Goal: Communication & Community: Answer question/provide support

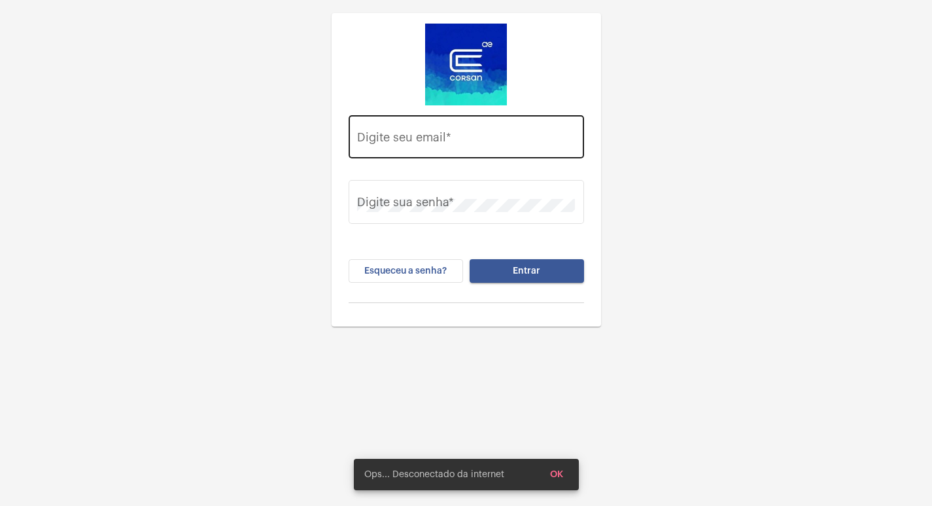
click at [456, 149] on div "Digite seu email *" at bounding box center [466, 135] width 218 height 46
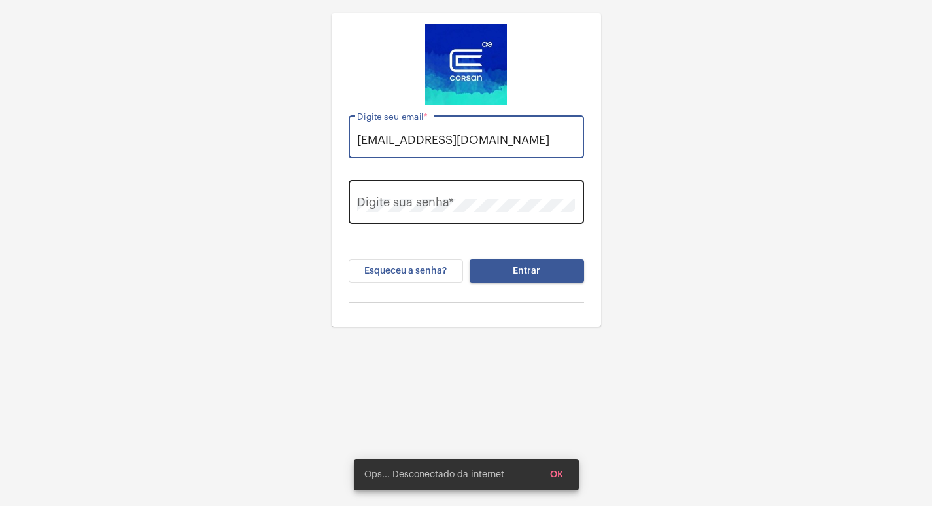
type input "vitoria.cruz@operacaocorsan.com.br"
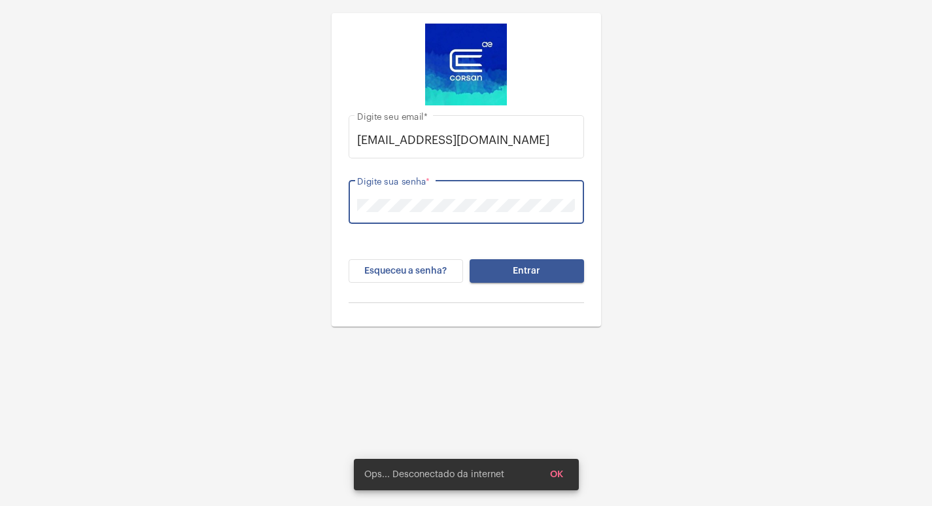
click at [521, 262] on button "Entrar" at bounding box center [527, 271] width 115 height 24
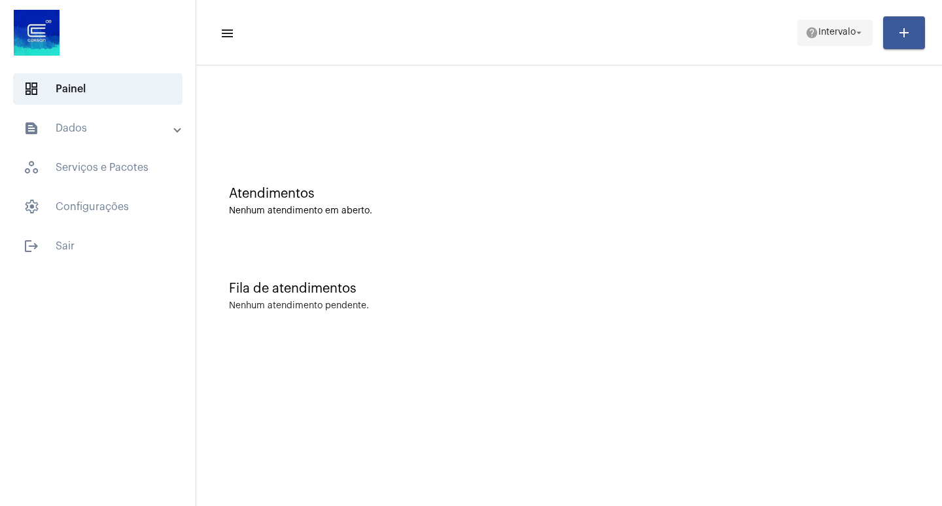
click at [826, 20] on span "help Intervalo arrow_drop_down" at bounding box center [836, 32] width 60 height 24
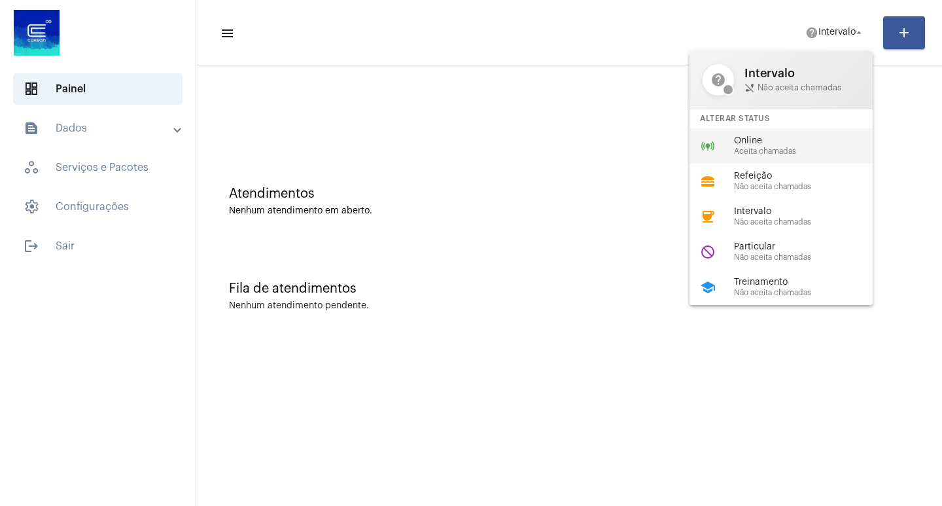
click at [787, 135] on div "online_prediction Online Aceita chamadas" at bounding box center [792, 145] width 204 height 35
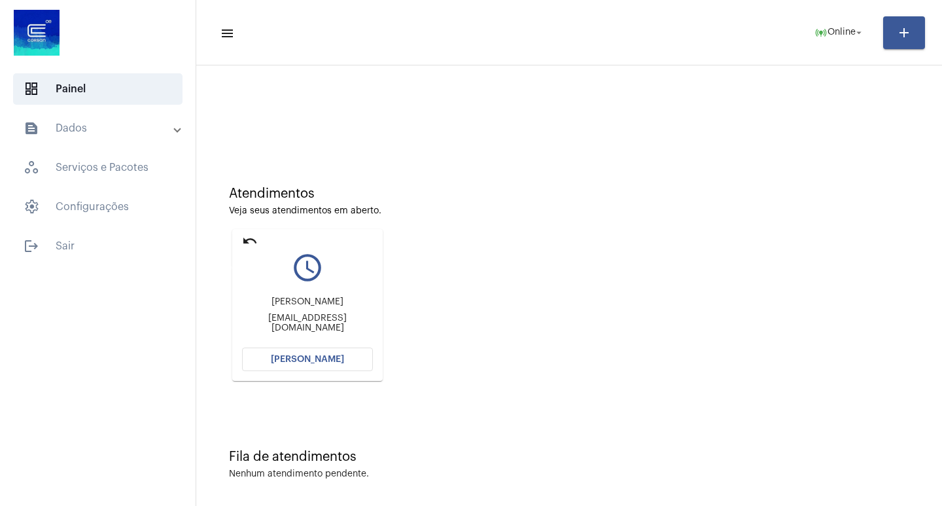
click at [255, 234] on mat-icon "undo" at bounding box center [250, 241] width 16 height 16
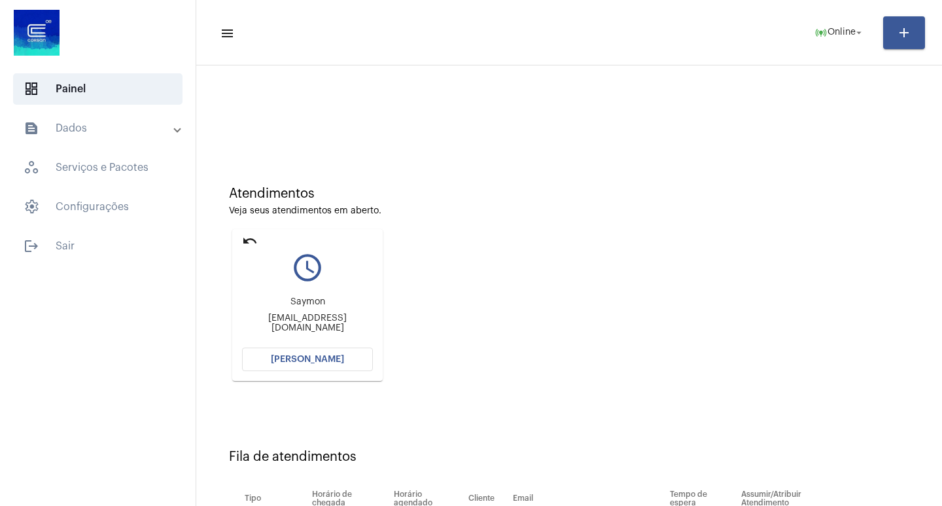
click at [294, 354] on button "[PERSON_NAME]" at bounding box center [307, 359] width 131 height 24
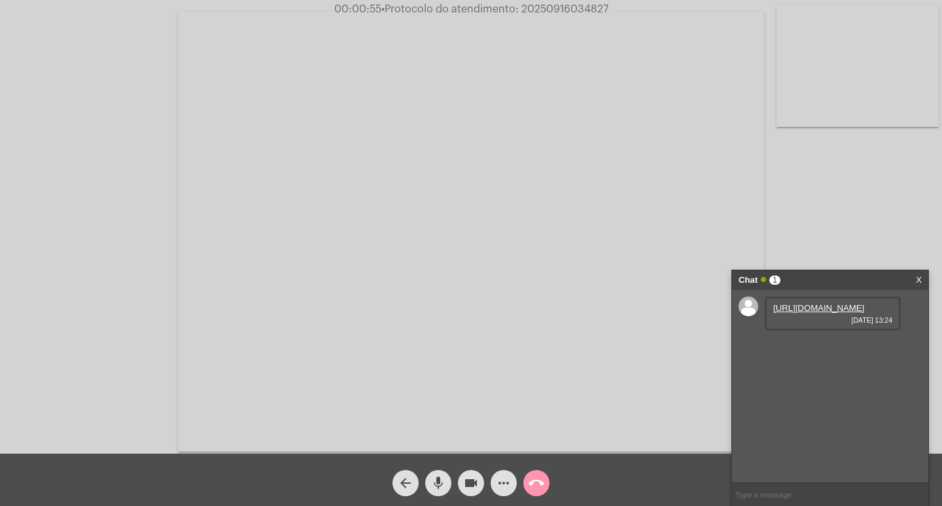
click at [836, 313] on link "https://neft-transfer-bucket.s3.amazonaws.com/temp-ae45b534-ecdb-e675-c39e-f3b1…" at bounding box center [818, 308] width 91 height 10
click at [830, 350] on link "https://neft-transfer-bucket.s3.amazonaws.com/temp-8e599594-7c50-7d1b-c191-d305…" at bounding box center [818, 345] width 91 height 10
click at [804, 350] on link "https://neft-transfer-bucket.s3.amazonaws.com/temp-8e599594-7c50-7d1b-c191-d305…" at bounding box center [818, 345] width 91 height 10
click at [827, 405] on div "https://neft-transfer-bucket.s3.amazonaws.com/temp-dc3a8440-0236-1397-20bb-1752…" at bounding box center [833, 388] width 136 height 34
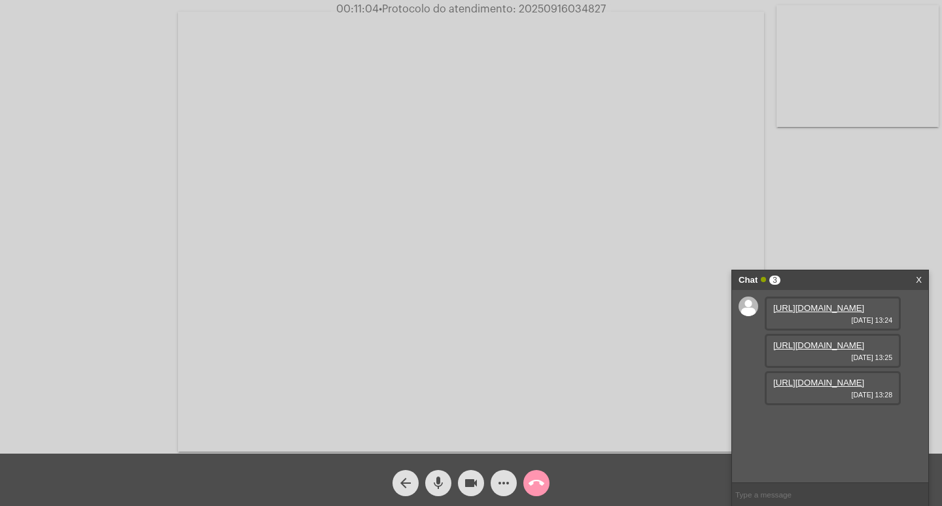
click at [829, 387] on link "https://neft-transfer-bucket.s3.amazonaws.com/temp-dc3a8440-0236-1397-20bb-1752…" at bounding box center [818, 383] width 91 height 10
click at [508, 479] on mat-icon "more_horiz" at bounding box center [504, 483] width 16 height 16
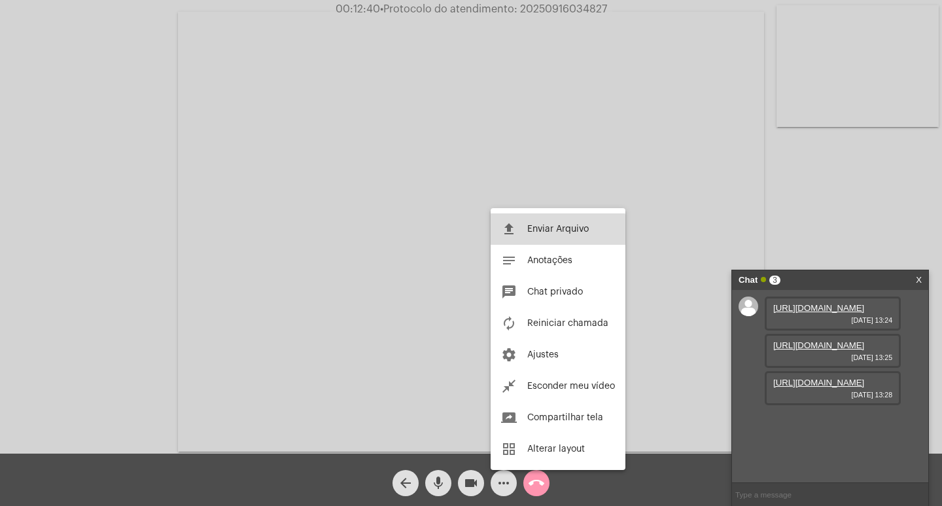
click at [542, 232] on span "Enviar Arquivo" at bounding box center [558, 228] width 62 height 9
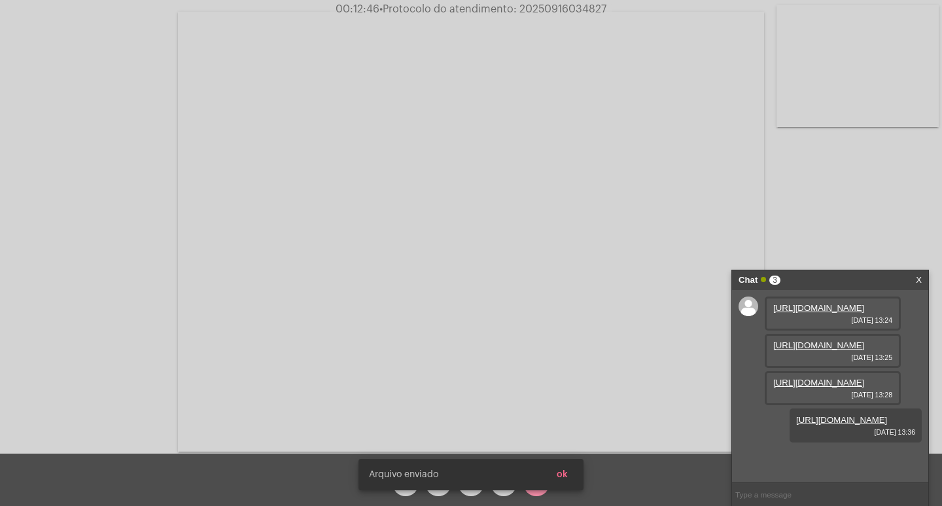
scroll to position [78, 0]
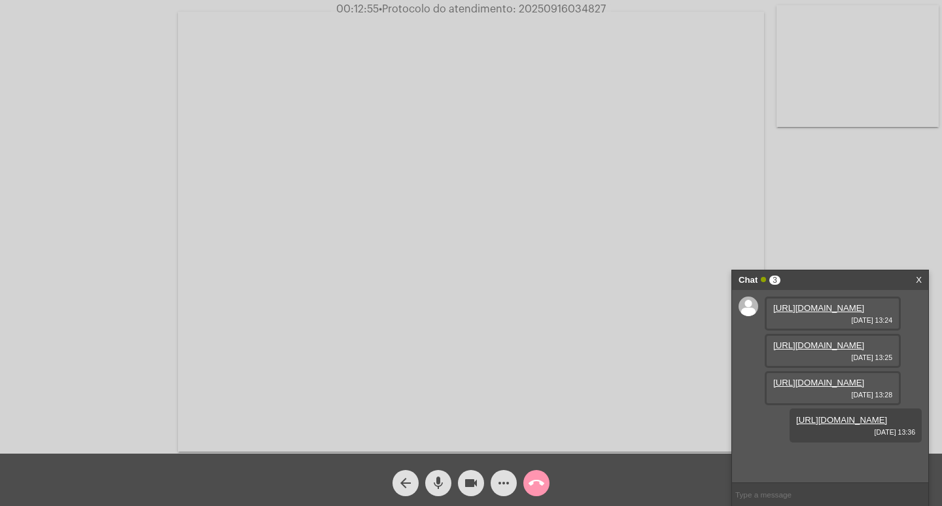
click at [576, 8] on span "• Protocolo do atendimento: 20250916034827" at bounding box center [492, 9] width 227 height 10
drag, startPoint x: 576, startPoint y: 8, endPoint x: 591, endPoint y: 15, distance: 16.1
click at [591, 15] on span "00:12:56 • Protocolo do atendimento: 20250916034827" at bounding box center [471, 9] width 281 height 13
click at [581, 10] on span "• Protocolo do atendimento: 20250916034827" at bounding box center [491, 9] width 227 height 10
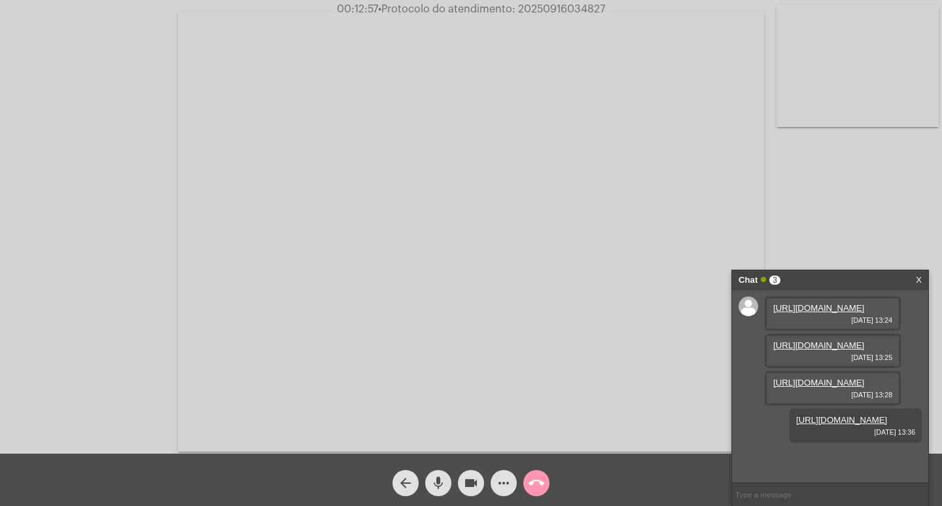
click at [581, 10] on span "• Protocolo do atendimento: 20250916034827" at bounding box center [491, 9] width 227 height 10
copy span "20250916034827"
click at [781, 494] on input "text" at bounding box center [830, 494] width 196 height 23
paste input "20250916034827"
type input "20250916034827"
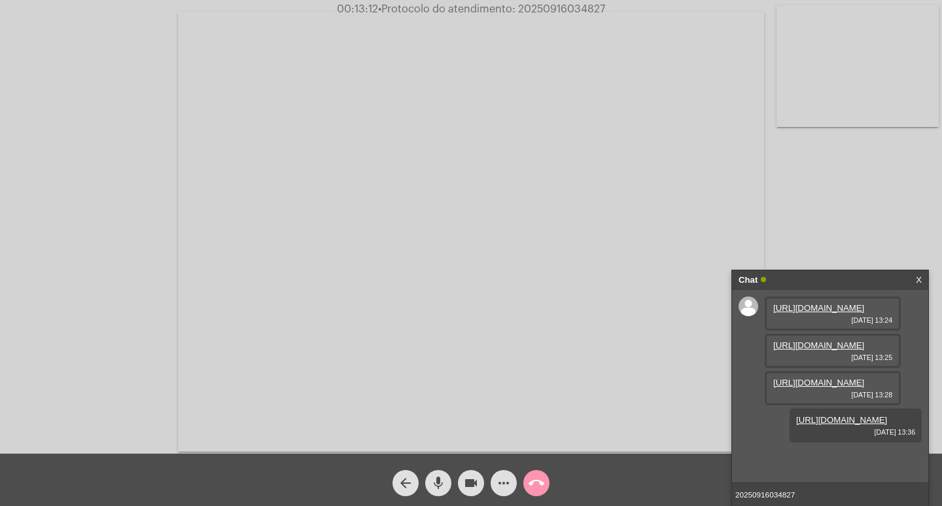
click at [840, 147] on div "Acessando Câmera e Microfone..." at bounding box center [471, 229] width 940 height 453
click at [812, 487] on input "20250916034827" at bounding box center [830, 494] width 196 height 23
click at [866, 275] on div "Chat" at bounding box center [817, 280] width 156 height 20
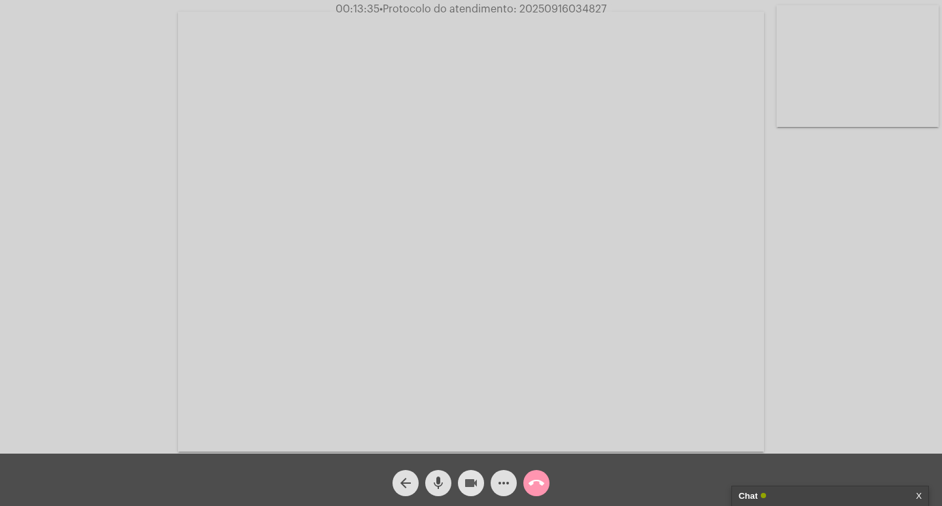
click at [471, 474] on span "videocam" at bounding box center [471, 483] width 16 height 26
click at [432, 477] on mat-icon "mic" at bounding box center [439, 483] width 16 height 16
click at [544, 472] on span "call_end" at bounding box center [537, 483] width 16 height 26
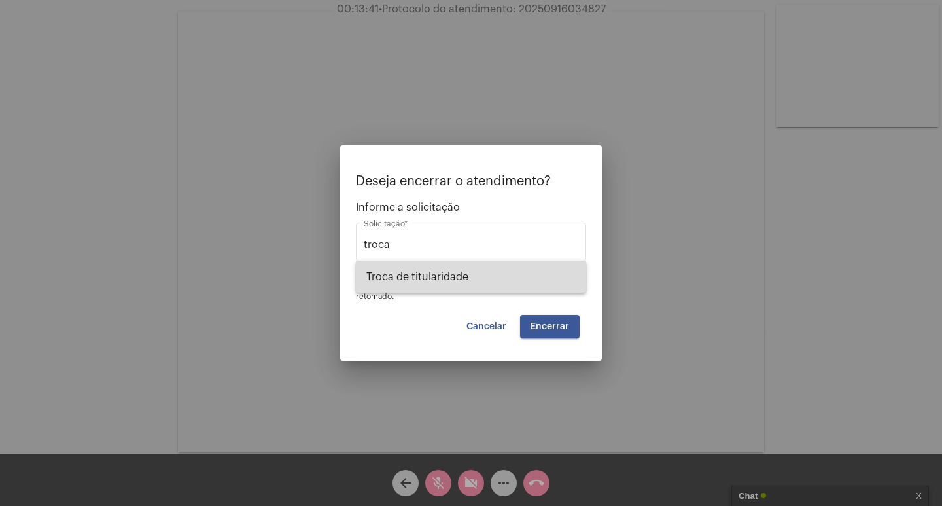
click at [395, 269] on span "Troca de titularidade" at bounding box center [470, 276] width 209 height 31
type input "Troca de titularidade"
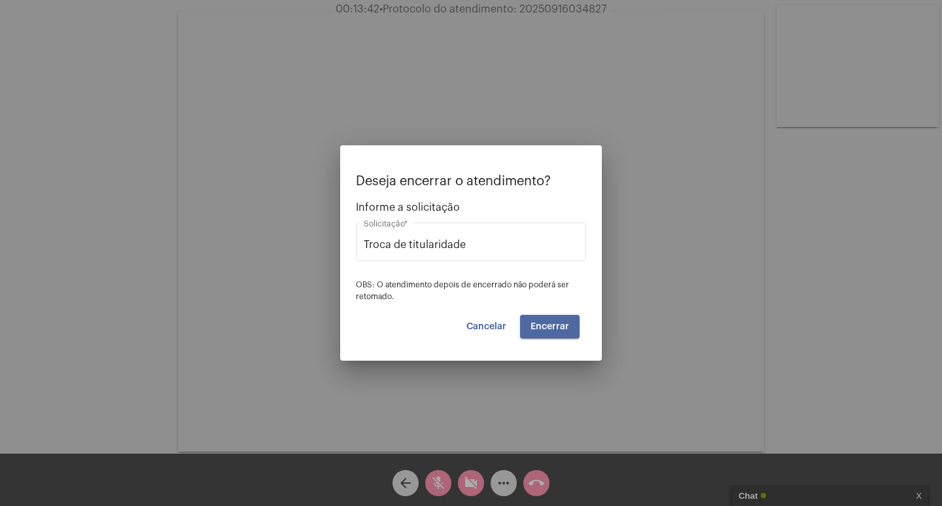
click at [549, 325] on span "Encerrar" at bounding box center [550, 326] width 39 height 9
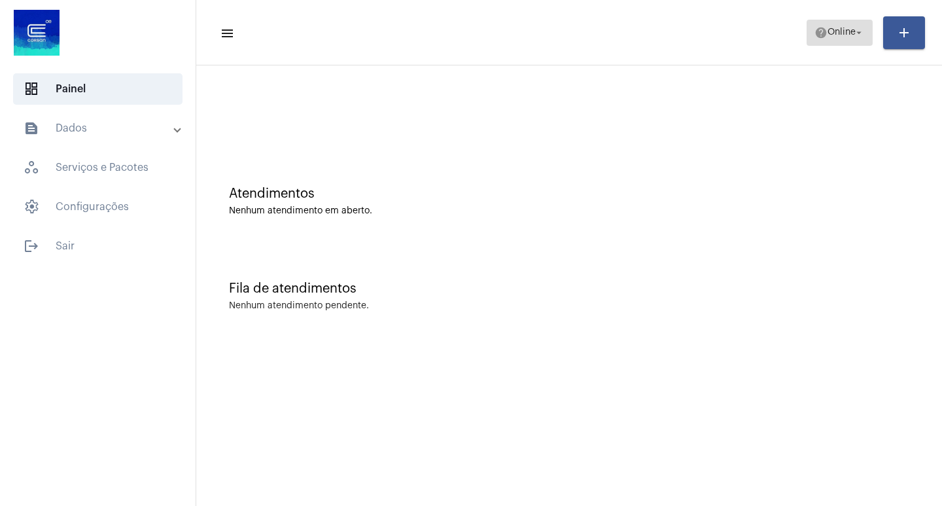
click at [832, 24] on span "help Online arrow_drop_down" at bounding box center [840, 32] width 50 height 24
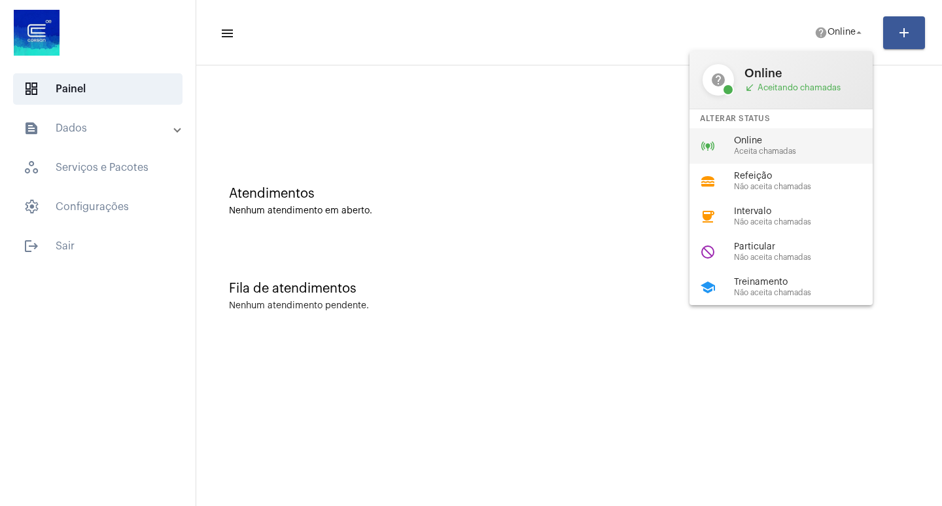
click at [826, 128] on div "online_prediction Online Aceita chamadas" at bounding box center [792, 145] width 204 height 35
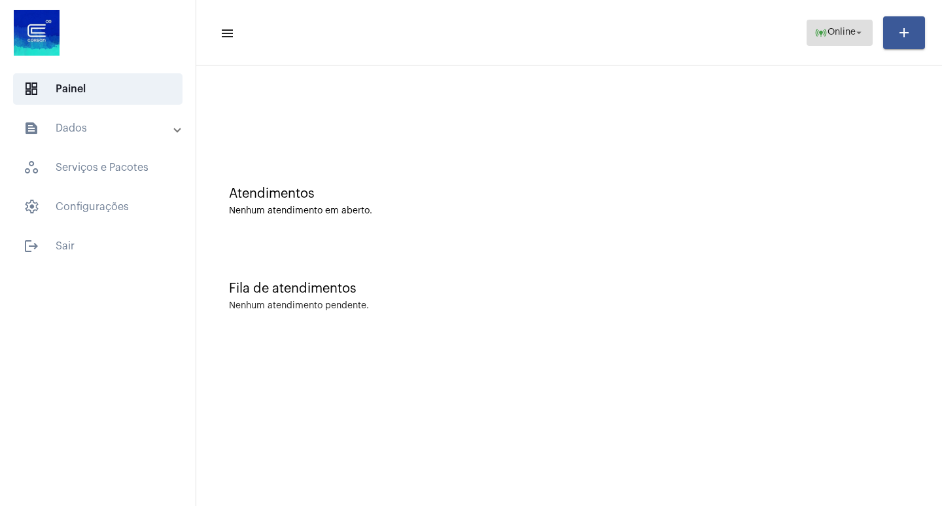
click at [815, 24] on span "online_prediction Online arrow_drop_down" at bounding box center [840, 32] width 50 height 24
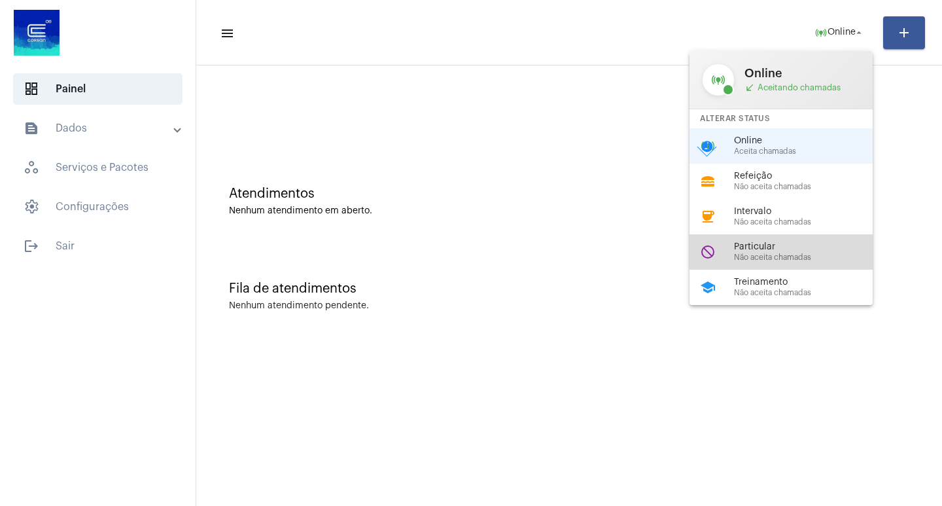
click at [776, 250] on span "Particular" at bounding box center [808, 247] width 149 height 10
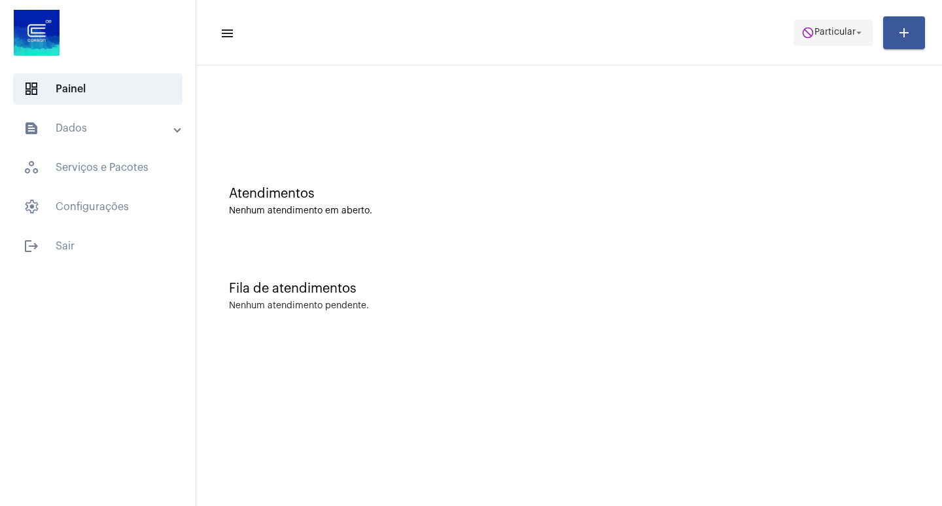
click at [836, 21] on span "do_not_disturb Particular arrow_drop_down" at bounding box center [833, 32] width 63 height 24
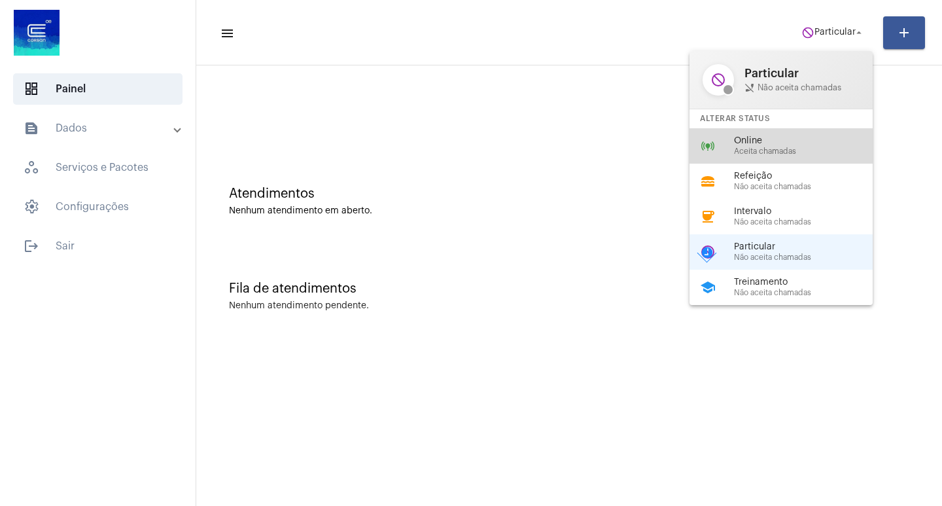
click at [718, 132] on div "online_prediction Online Aceita chamadas" at bounding box center [792, 145] width 204 height 35
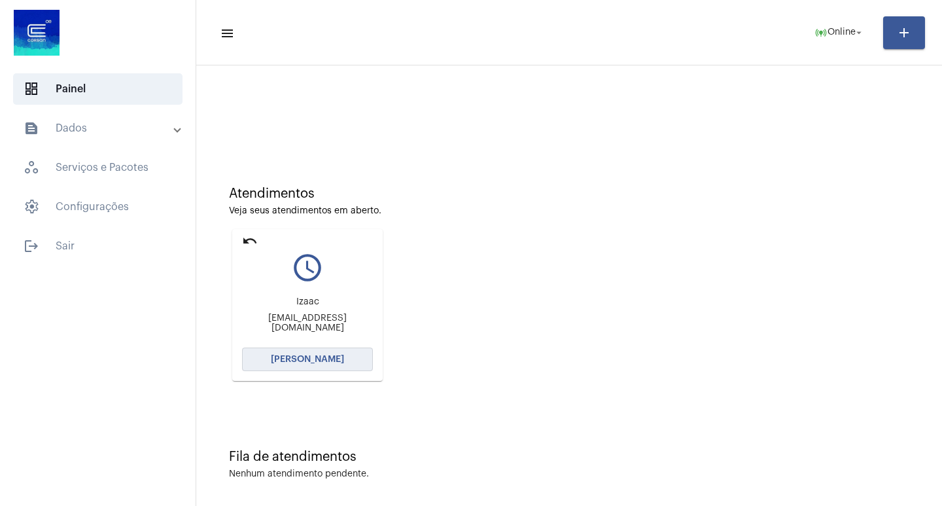
click at [319, 353] on button "[PERSON_NAME]" at bounding box center [307, 359] width 131 height 24
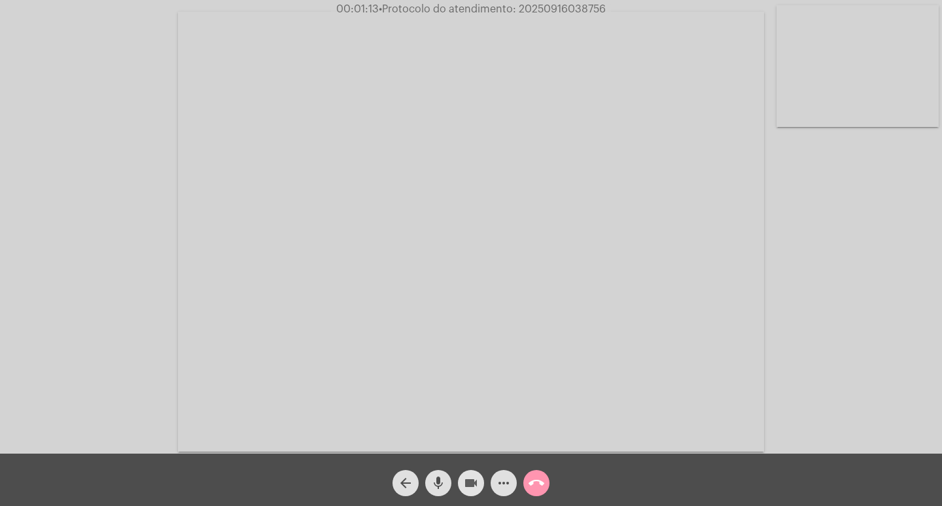
click at [474, 479] on mat-icon "videocam" at bounding box center [471, 483] width 16 height 16
click at [436, 472] on span "mic" at bounding box center [439, 483] width 16 height 26
click at [446, 480] on button "mic_off" at bounding box center [438, 483] width 26 height 26
drag, startPoint x: 489, startPoint y: 486, endPoint x: 473, endPoint y: 484, distance: 16.6
click at [482, 486] on div "arrow_back mic videocam_off more_horiz call_end" at bounding box center [471, 479] width 942 height 52
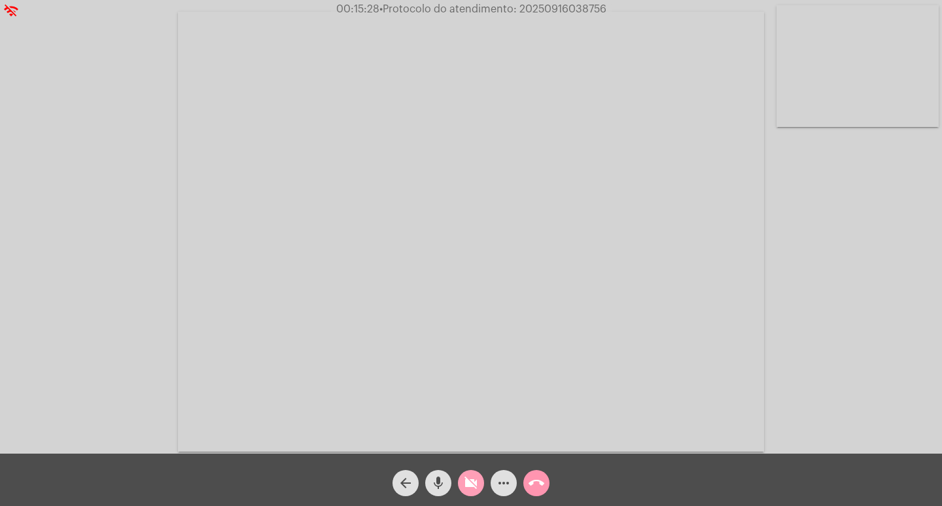
click at [472, 484] on mat-icon "videocam_off" at bounding box center [471, 483] width 16 height 16
click at [458, 470] on button "videocam" at bounding box center [471, 483] width 26 height 26
click at [470, 496] on span "videocam_off" at bounding box center [471, 483] width 16 height 26
click at [576, 7] on span "• Protocolo do atendimento: 20250916038756" at bounding box center [493, 9] width 227 height 10
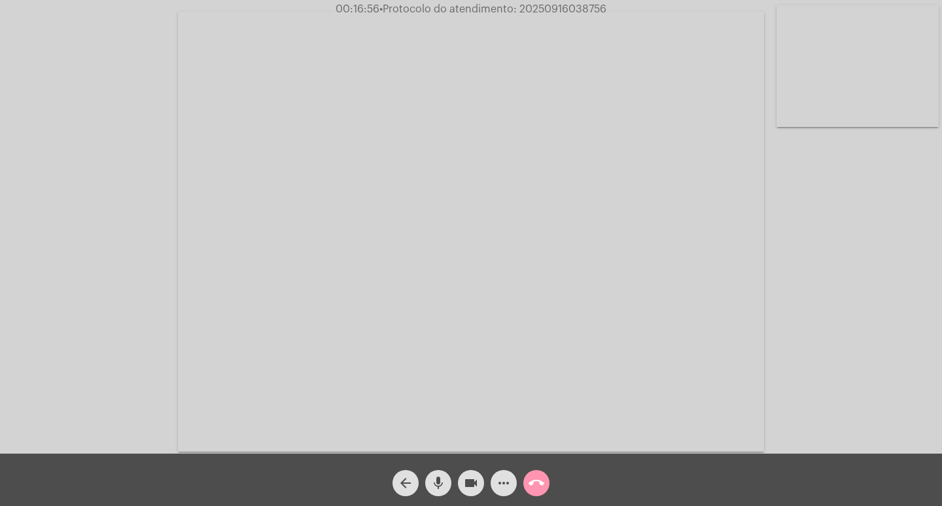
copy span "20250916038756"
click at [510, 478] on mat-icon "more_horiz" at bounding box center [504, 483] width 16 height 16
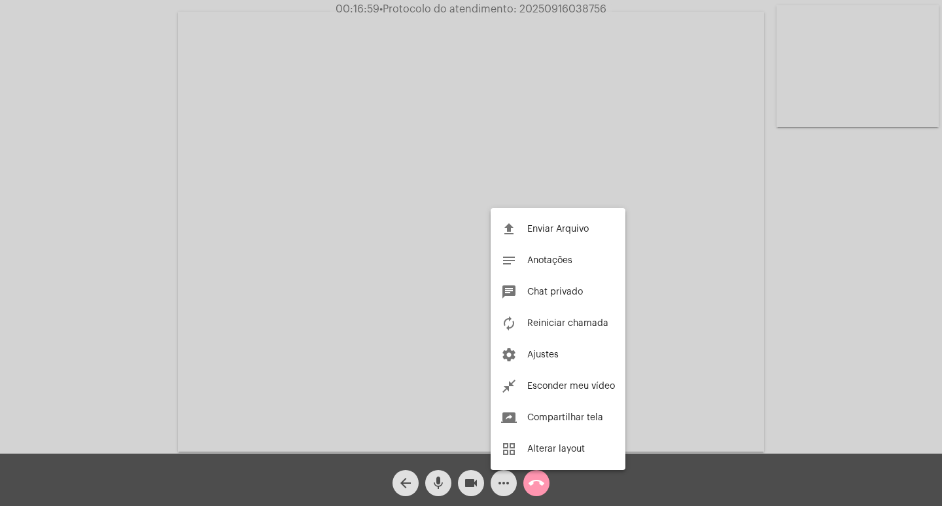
click at [482, 251] on div at bounding box center [471, 253] width 942 height 506
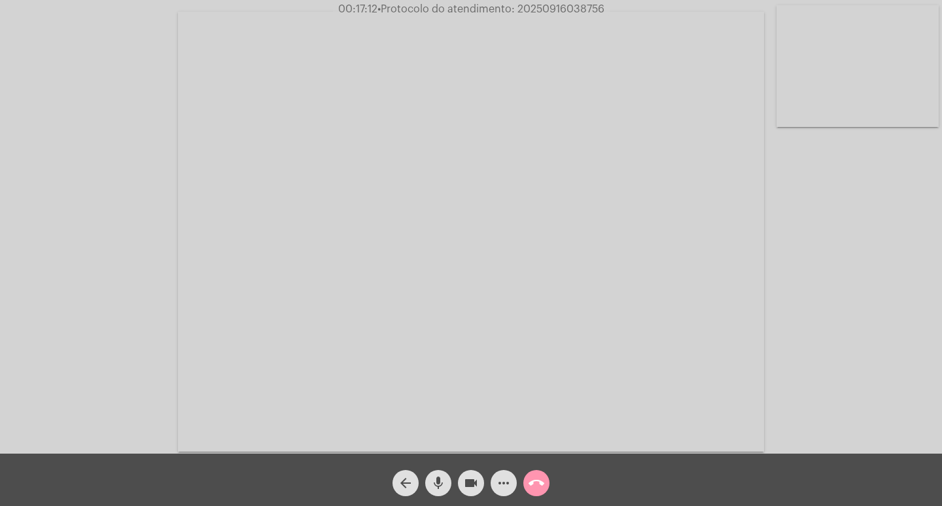
click at [497, 483] on mat-icon "more_horiz" at bounding box center [504, 483] width 16 height 16
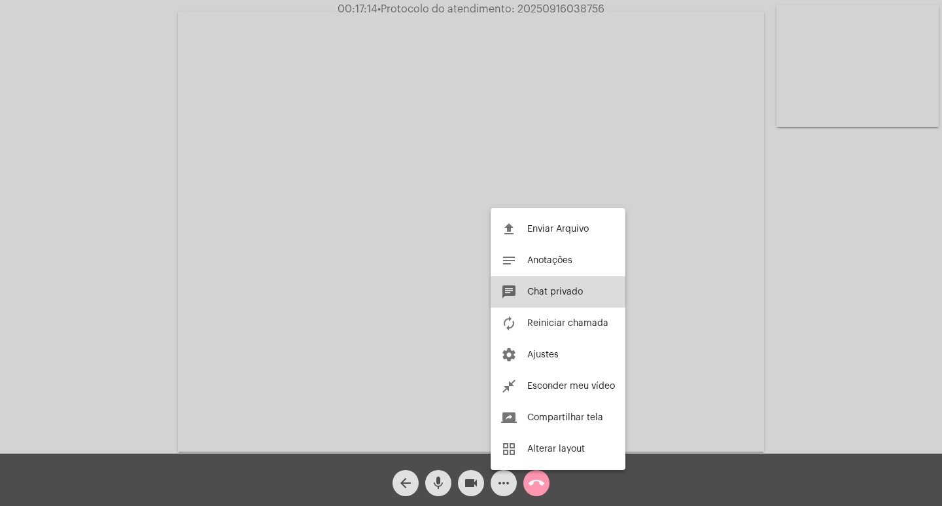
click at [565, 291] on span "Chat privado" at bounding box center [555, 291] width 56 height 9
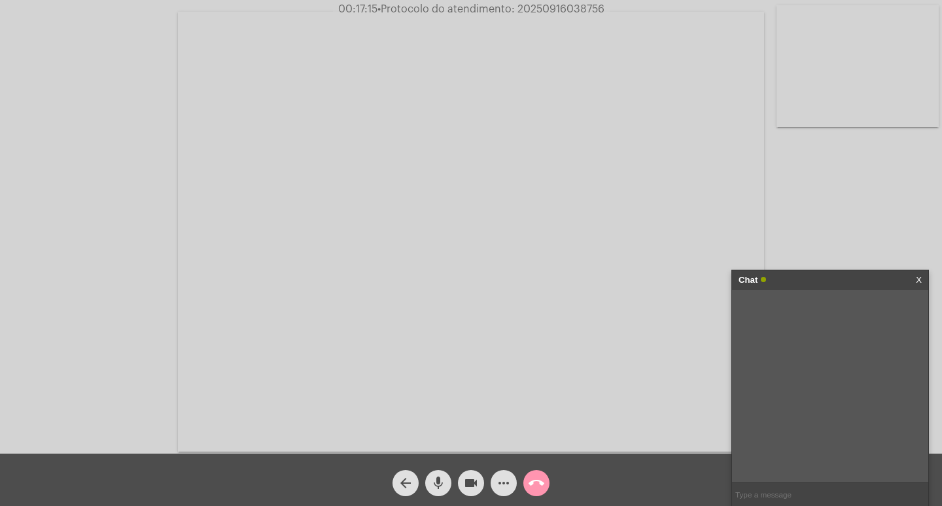
click at [782, 492] on input "text" at bounding box center [830, 494] width 196 height 23
paste input "20250916038756"
click at [813, 495] on input "20250916038756" at bounding box center [830, 494] width 196 height 23
type input "20250916038756"
click at [842, 497] on input "20250916038756" at bounding box center [830, 494] width 196 height 23
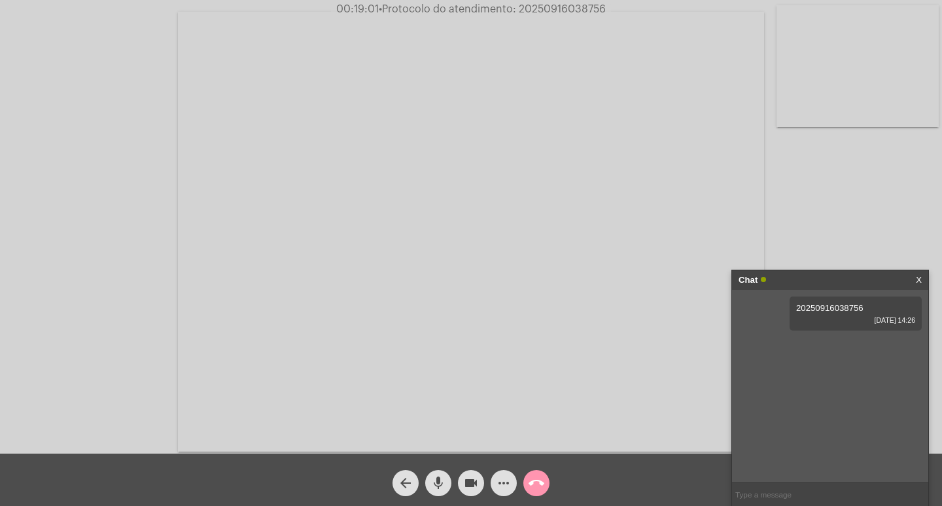
click at [839, 276] on div "Chat" at bounding box center [817, 280] width 156 height 20
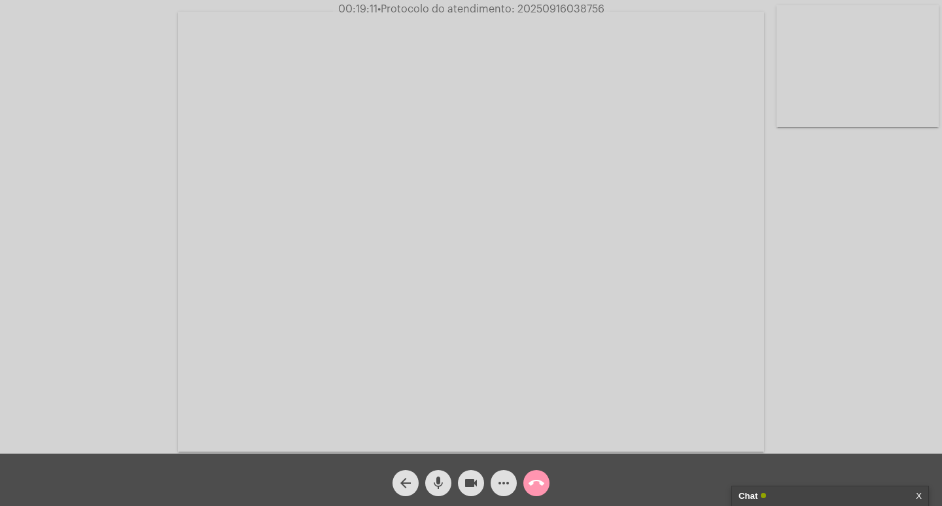
click at [506, 483] on mat-icon "more_horiz" at bounding box center [504, 483] width 16 height 16
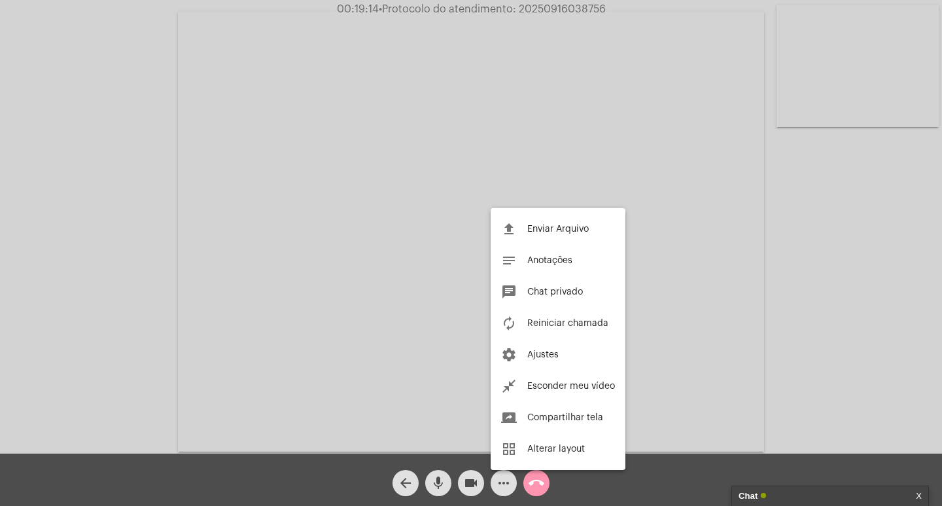
click at [697, 235] on div at bounding box center [471, 253] width 942 height 506
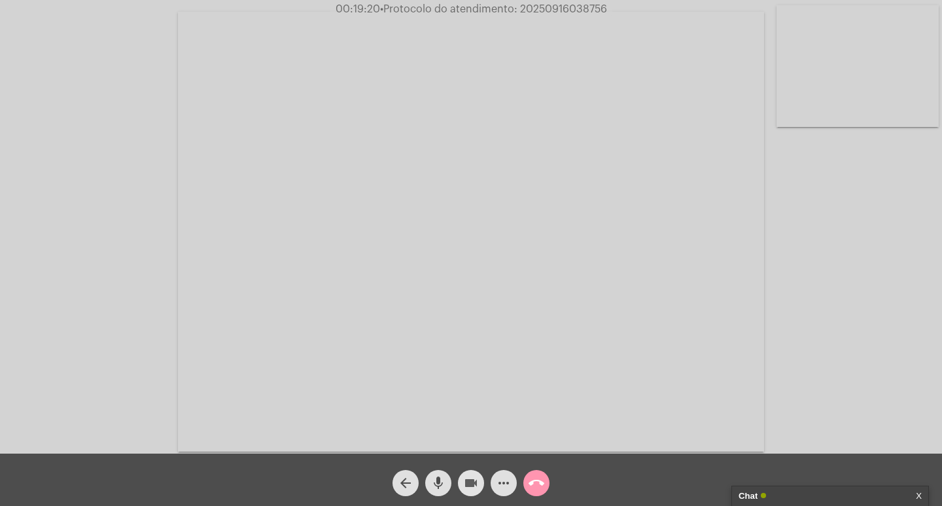
click at [476, 470] on span "videocam" at bounding box center [471, 483] width 16 height 26
click at [440, 478] on mat-icon "mic" at bounding box center [439, 483] width 16 height 16
click at [523, 477] on div "call_end" at bounding box center [536, 479] width 33 height 33
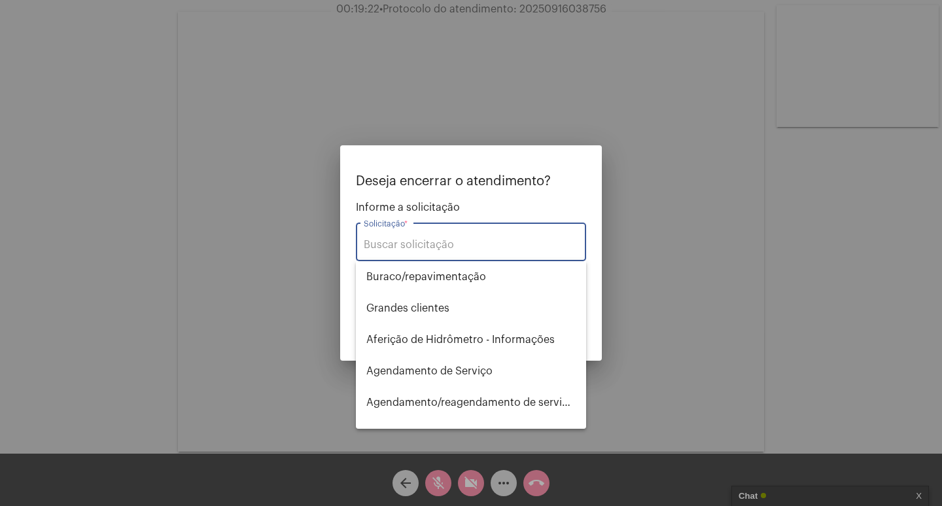
click at [476, 258] on div "Solicitação *" at bounding box center [471, 240] width 215 height 41
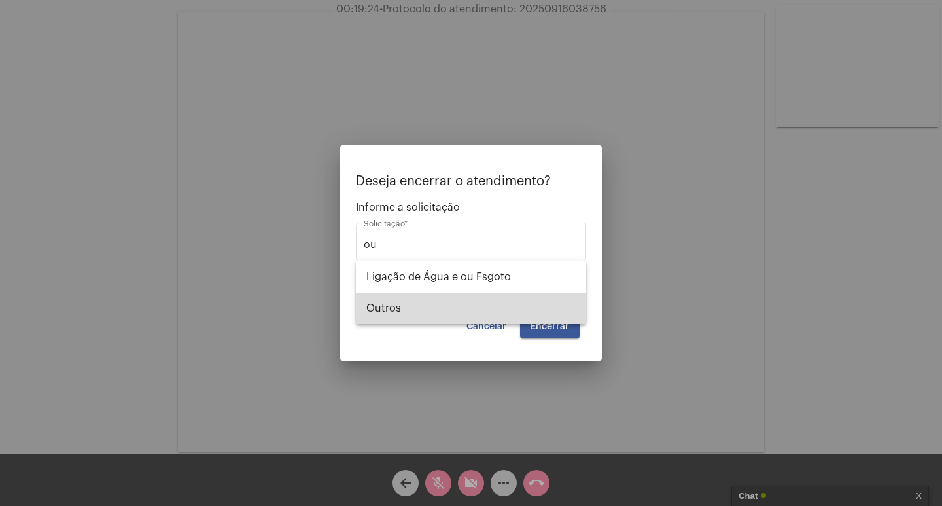
click at [486, 308] on span "Outros" at bounding box center [470, 307] width 209 height 31
type input "Outros"
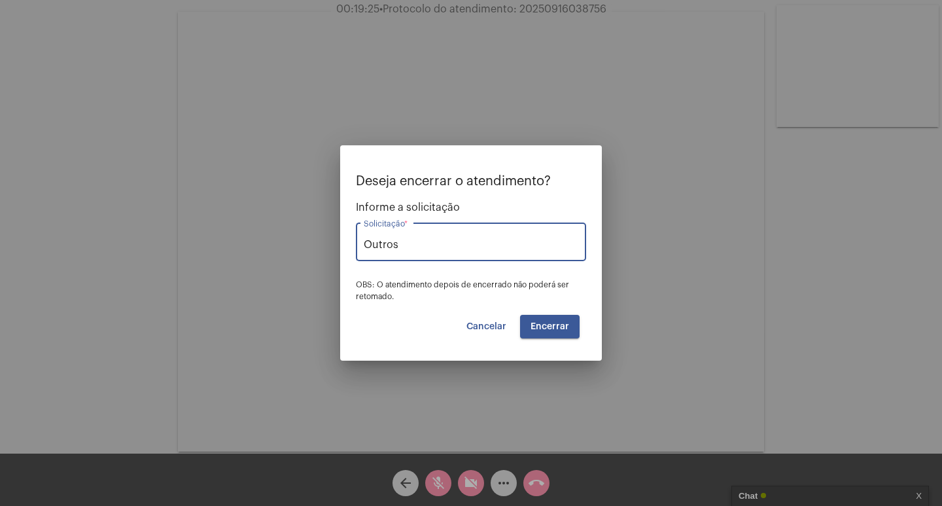
click at [531, 325] on button "Encerrar" at bounding box center [550, 327] width 60 height 24
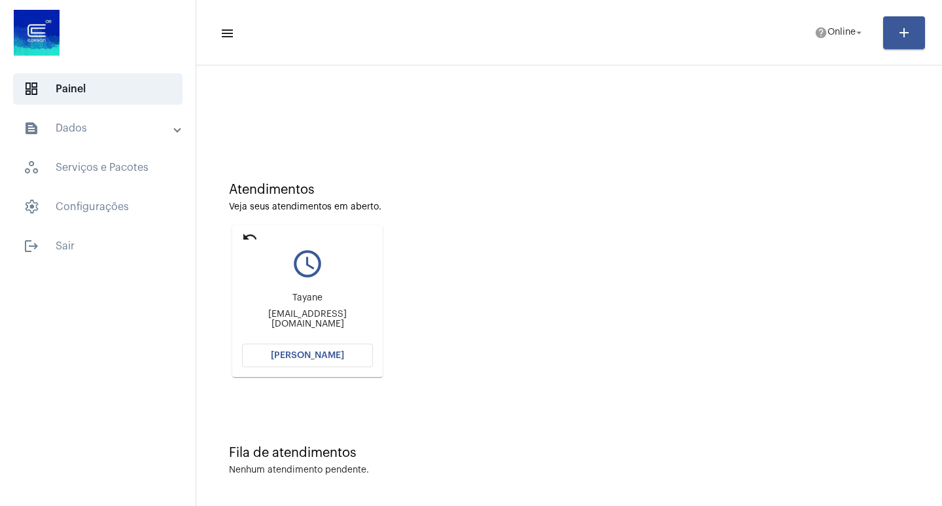
scroll to position [6, 0]
click at [338, 348] on button "[PERSON_NAME]" at bounding box center [307, 354] width 131 height 24
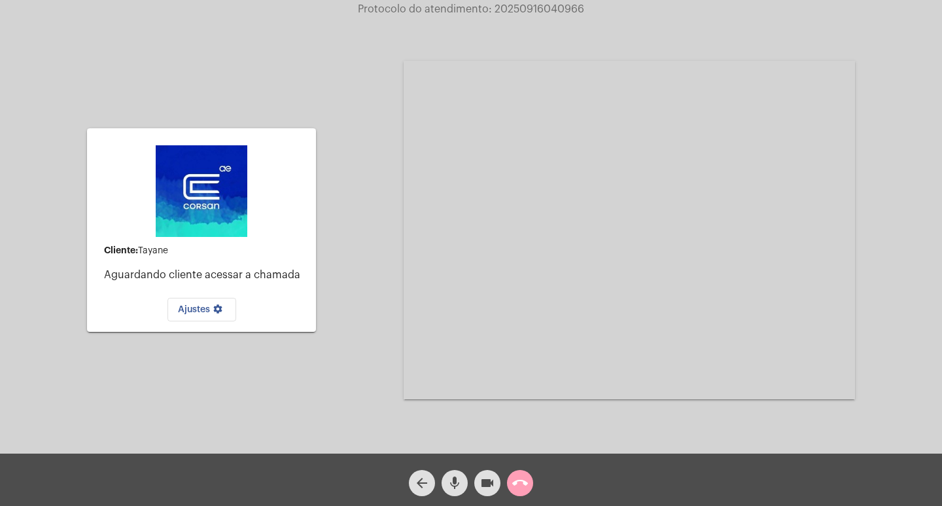
click at [523, 483] on mat-icon "call_end" at bounding box center [520, 483] width 16 height 16
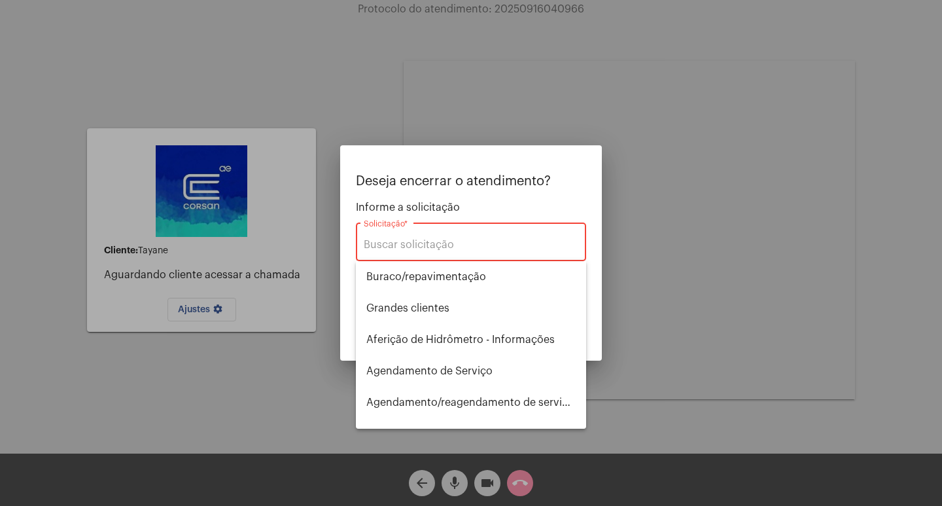
click at [446, 233] on div "Solicitação *" at bounding box center [471, 240] width 215 height 41
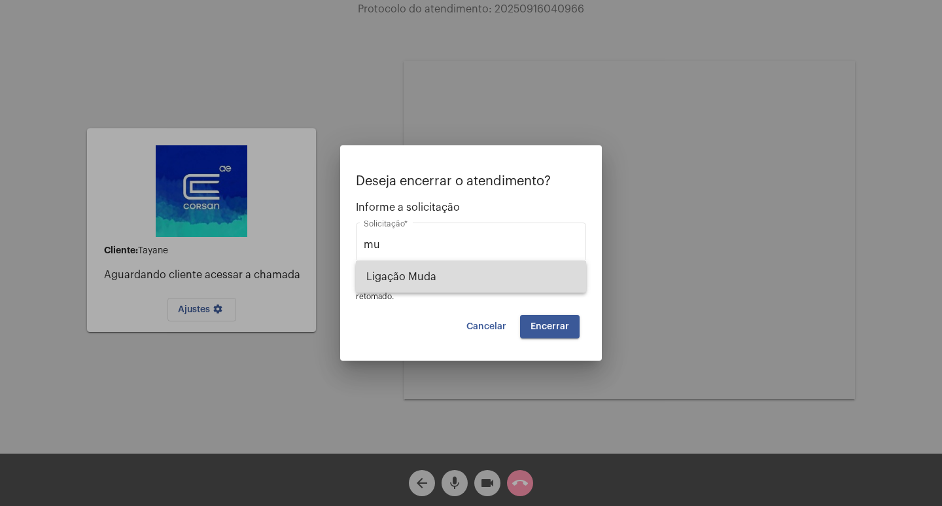
click at [495, 285] on span "Ligação Muda" at bounding box center [470, 276] width 209 height 31
type input "Ligação Muda"
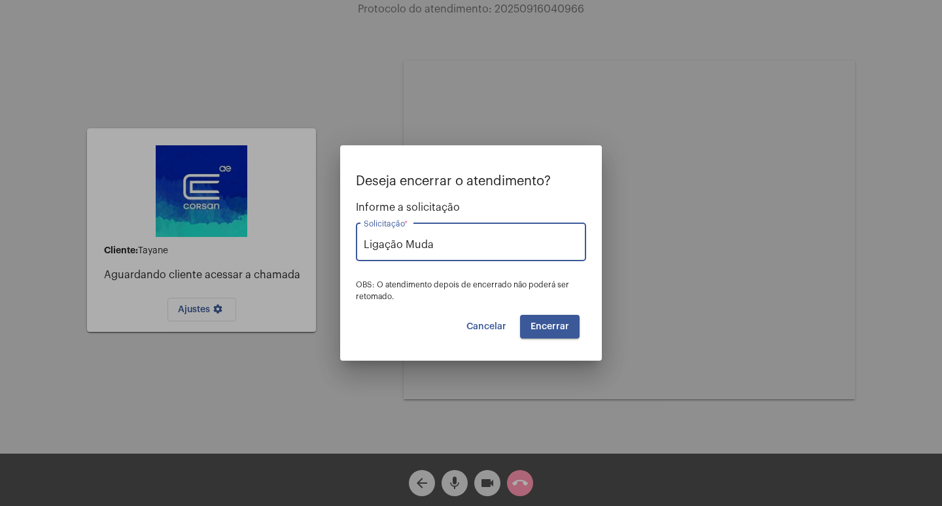
click at [544, 327] on span "Encerrar" at bounding box center [550, 326] width 39 height 9
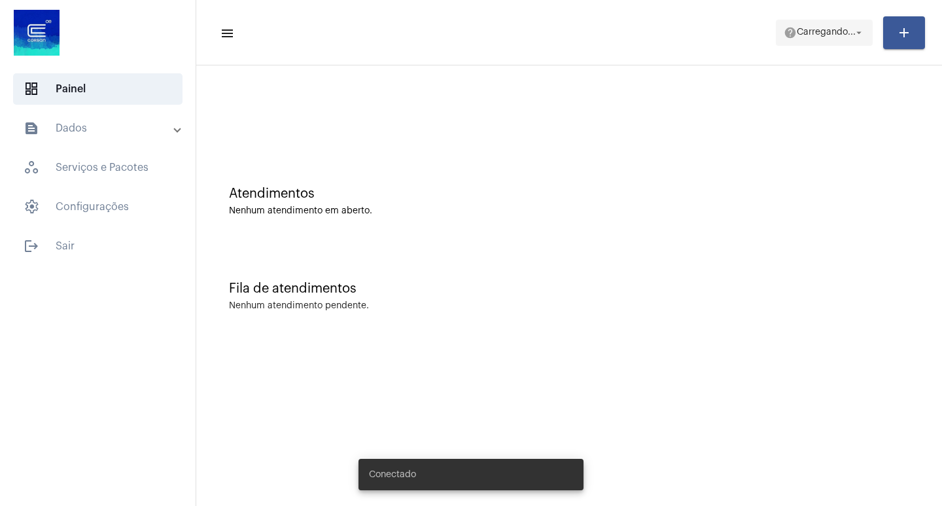
click at [830, 29] on span "Carregando..." at bounding box center [826, 32] width 59 height 9
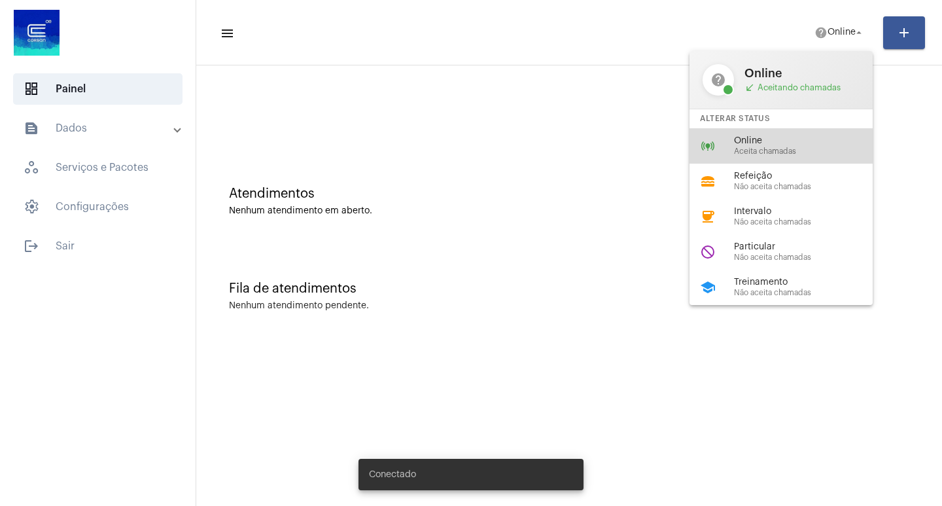
click at [815, 132] on div "online_prediction Online Aceita chamadas" at bounding box center [792, 145] width 204 height 35
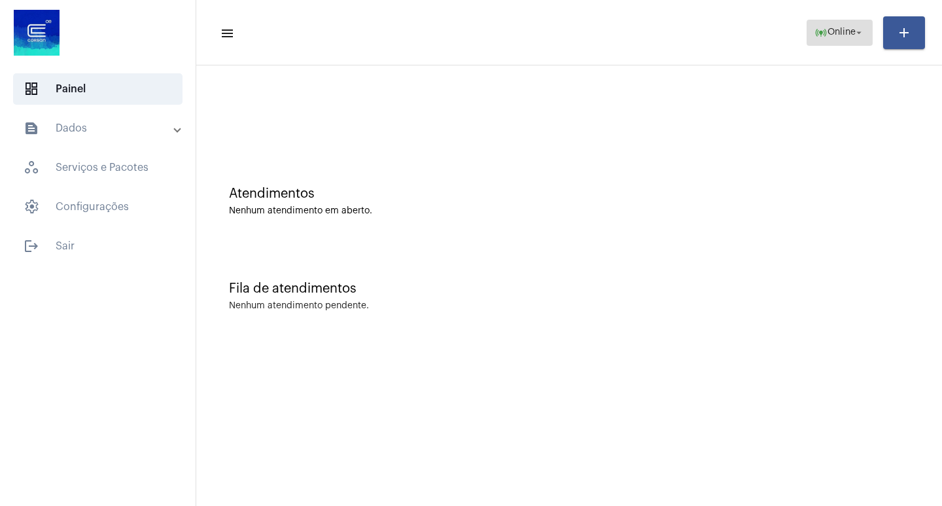
click at [862, 20] on button "online_prediction Online arrow_drop_down" at bounding box center [840, 33] width 66 height 26
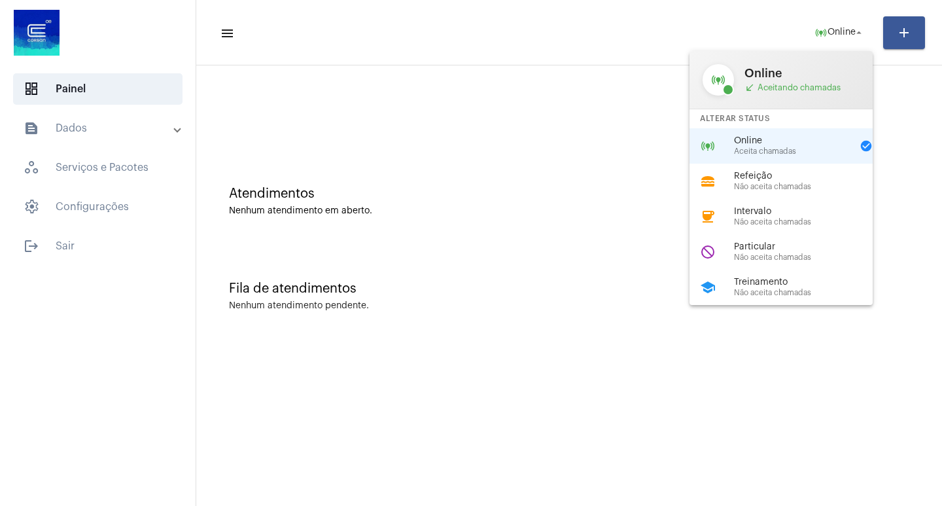
click at [677, 180] on div at bounding box center [471, 253] width 942 height 506
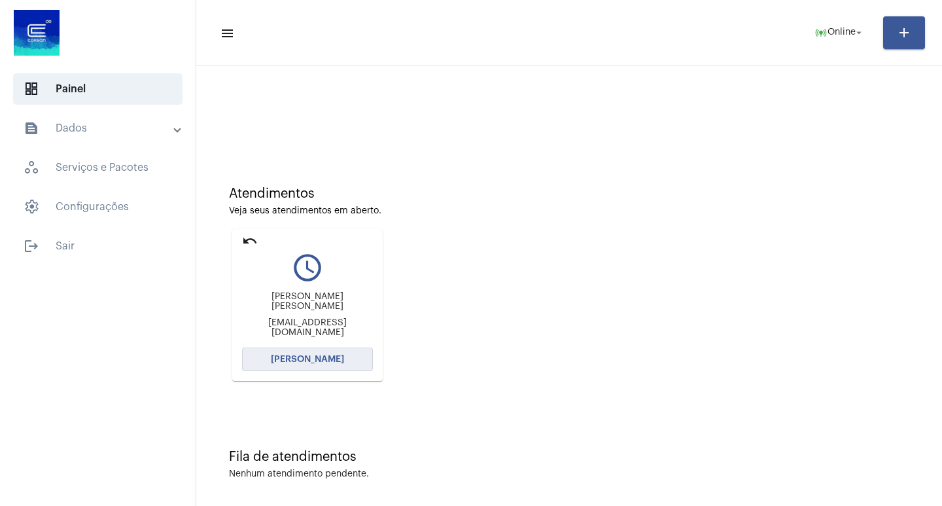
click at [266, 357] on button "[PERSON_NAME]" at bounding box center [307, 359] width 131 height 24
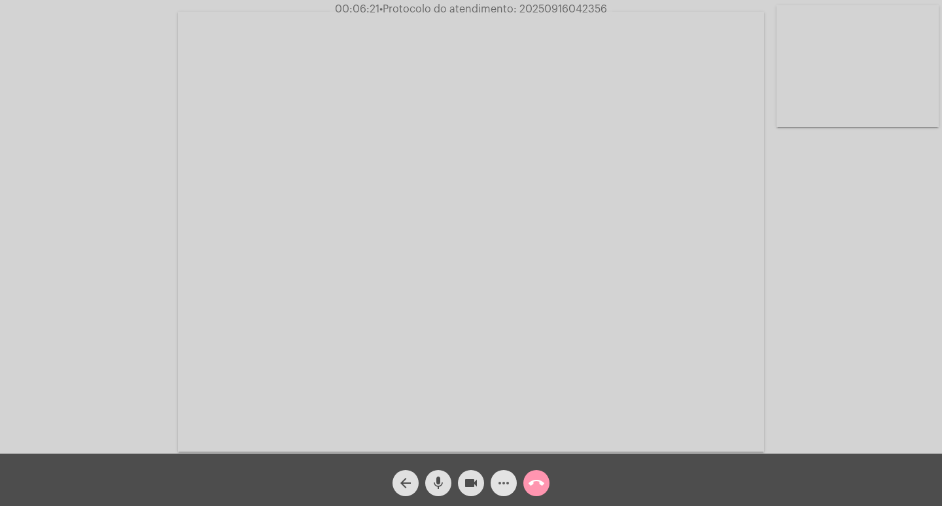
click at [505, 483] on mat-icon "more_horiz" at bounding box center [504, 483] width 16 height 16
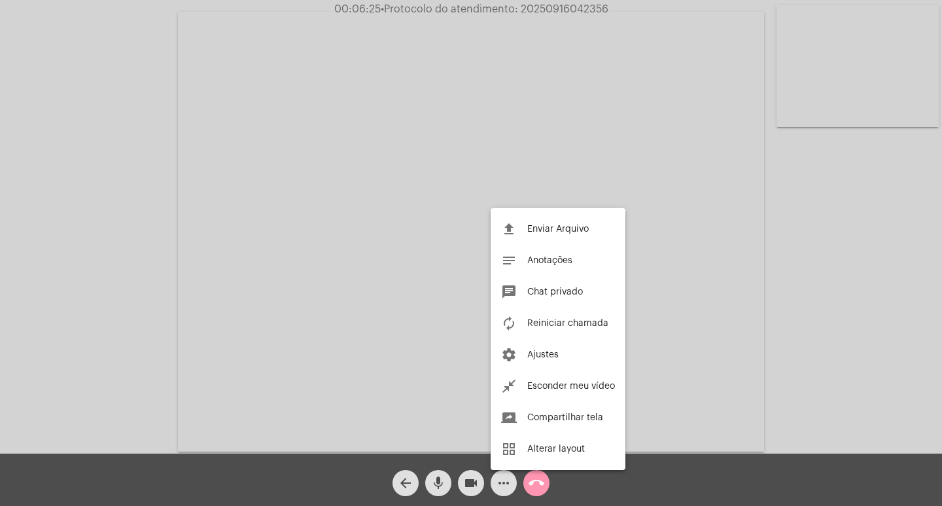
click at [567, 184] on div at bounding box center [471, 253] width 942 height 506
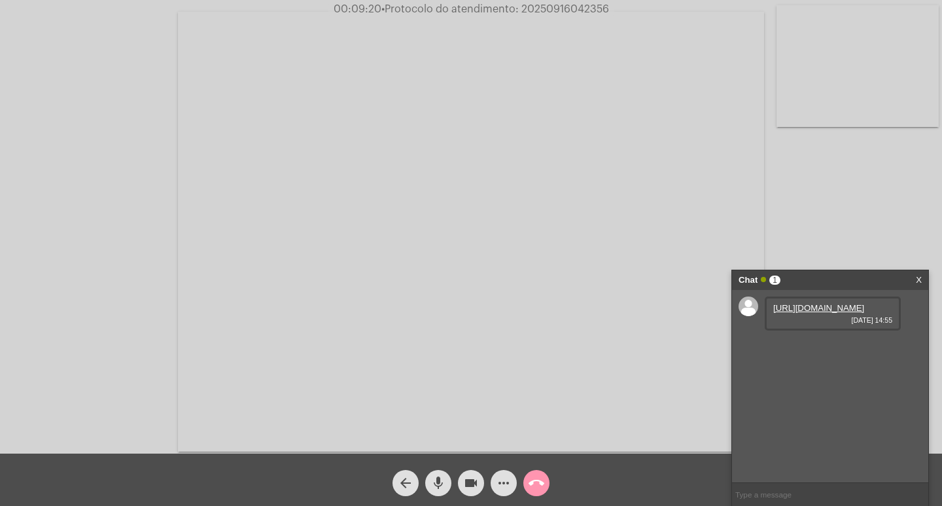
click at [824, 313] on link "[URL][DOMAIN_NAME]" at bounding box center [818, 308] width 91 height 10
click at [708, 40] on video at bounding box center [471, 232] width 586 height 440
click at [431, 168] on video at bounding box center [239, 230] width 452 height 338
click at [830, 350] on link "[URL][DOMAIN_NAME]" at bounding box center [818, 345] width 91 height 10
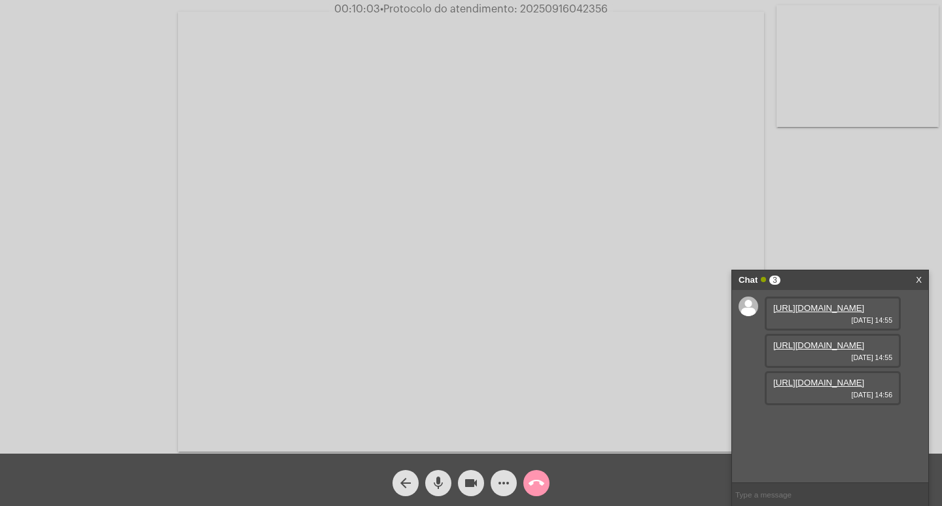
click at [832, 387] on link "[URL][DOMAIN_NAME]" at bounding box center [818, 383] width 91 height 10
click at [501, 473] on span "more_horiz" at bounding box center [504, 483] width 16 height 26
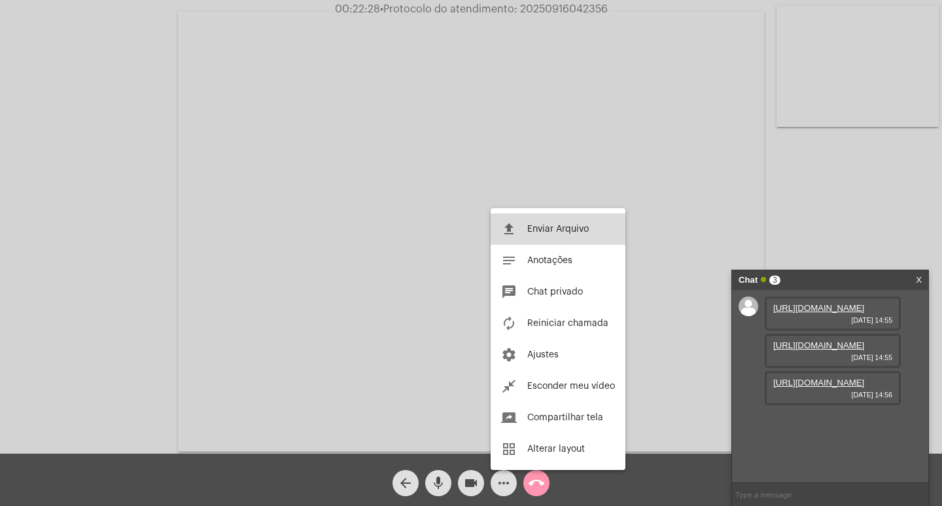
click at [544, 222] on button "file_upload Enviar Arquivo" at bounding box center [558, 228] width 135 height 31
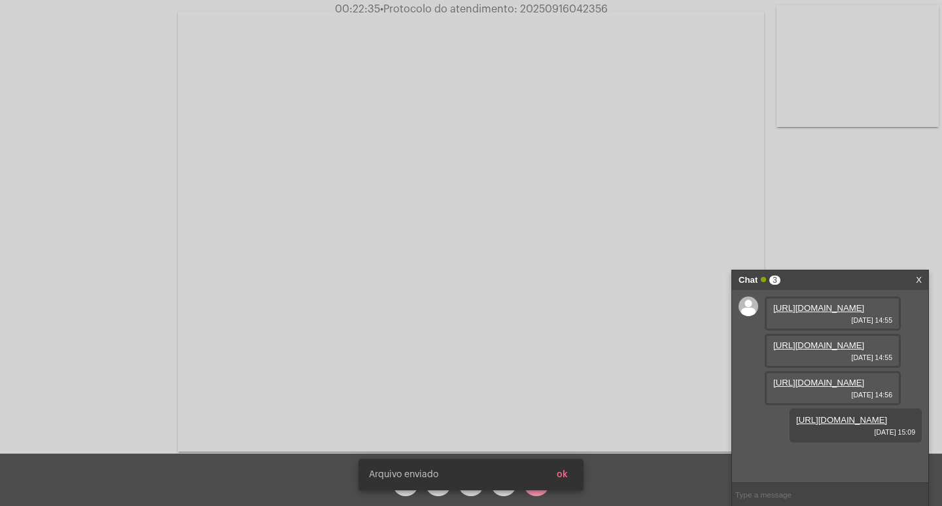
scroll to position [78, 0]
click at [465, 494] on div "Internet estabilizada" at bounding box center [471, 474] width 257 height 63
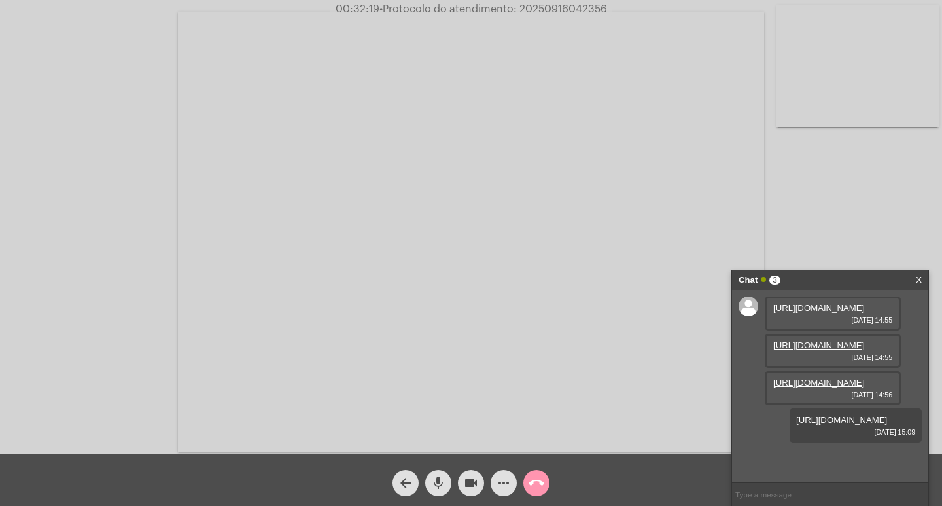
click at [475, 480] on mat-icon "videocam" at bounding box center [471, 483] width 16 height 16
click at [465, 491] on span "videocam_off" at bounding box center [471, 483] width 16 height 26
click at [478, 477] on mat-icon "videocam" at bounding box center [471, 483] width 16 height 16
click at [471, 487] on mat-icon "videocam_off" at bounding box center [471, 483] width 16 height 16
click at [499, 489] on mat-icon "more_horiz" at bounding box center [504, 483] width 16 height 16
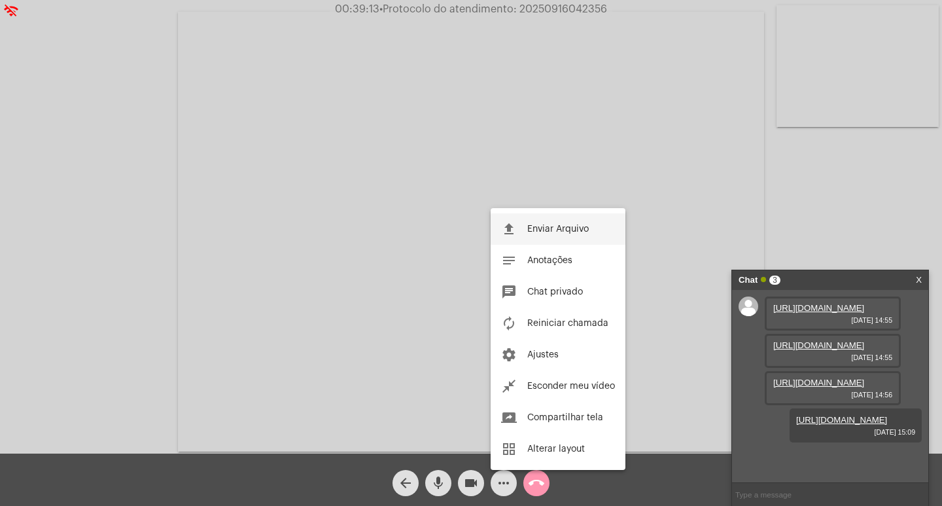
click at [530, 236] on button "file_upload Enviar Arquivo" at bounding box center [558, 228] width 135 height 31
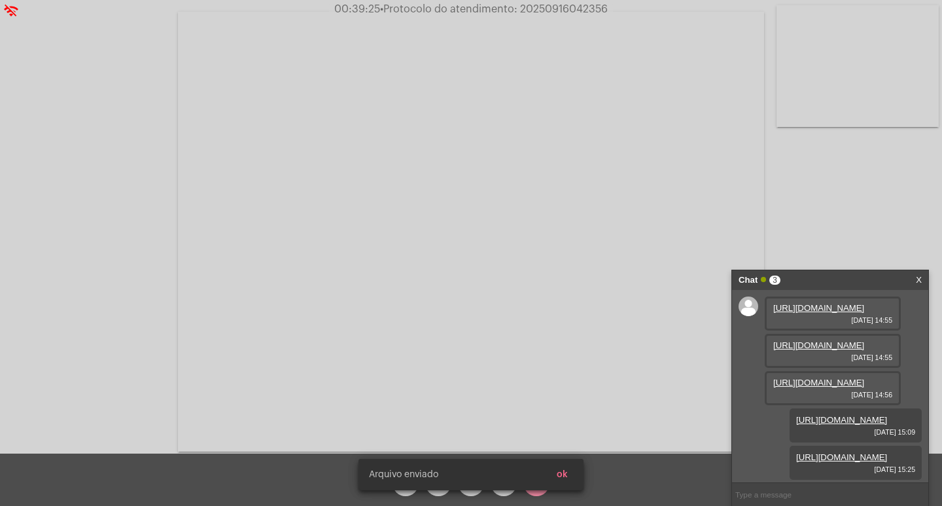
scroll to position [145, 0]
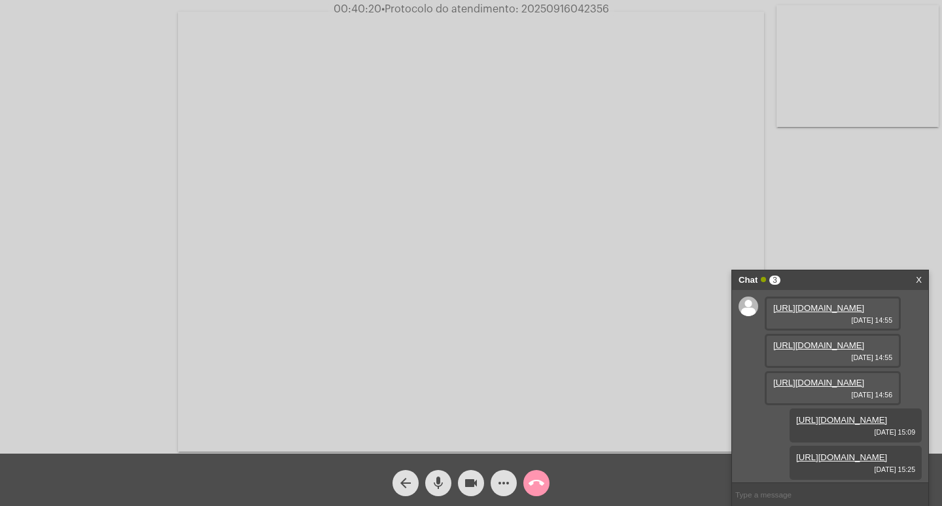
click at [604, 3] on span "00:40:20 • Protocolo do atendimento: 20250916042356" at bounding box center [471, 9] width 286 height 13
copy span "20250916042356"
click at [822, 493] on input "text" at bounding box center [830, 494] width 196 height 23
paste input "20250916042356"
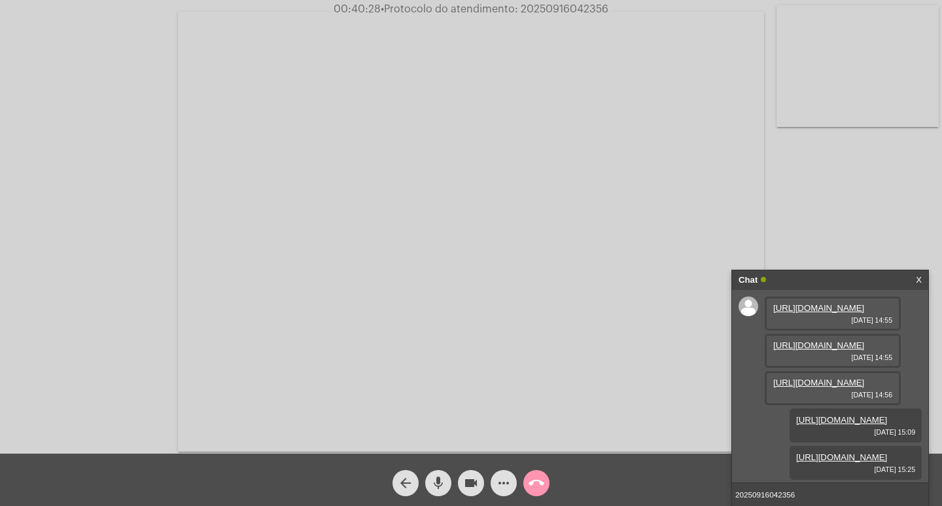
type input "20250916042356"
click at [670, 58] on video at bounding box center [471, 232] width 586 height 440
click at [425, 173] on video at bounding box center [239, 230] width 452 height 338
click at [821, 493] on input "20250916042356" at bounding box center [830, 494] width 196 height 23
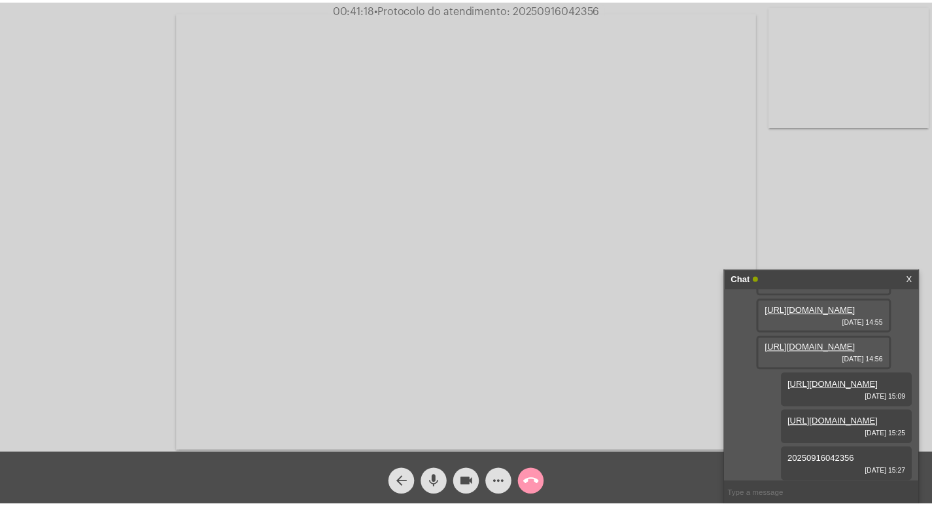
scroll to position [182, 0]
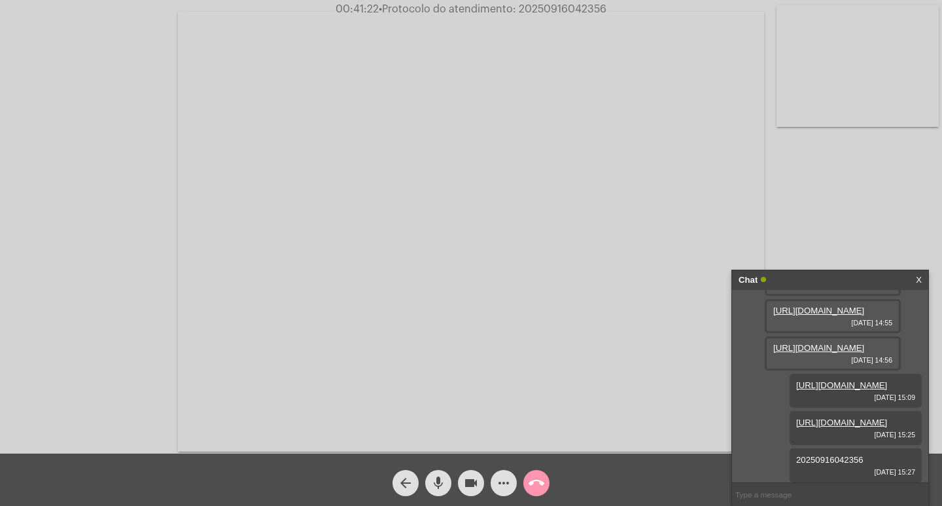
click at [816, 278] on div "Chat" at bounding box center [817, 280] width 156 height 20
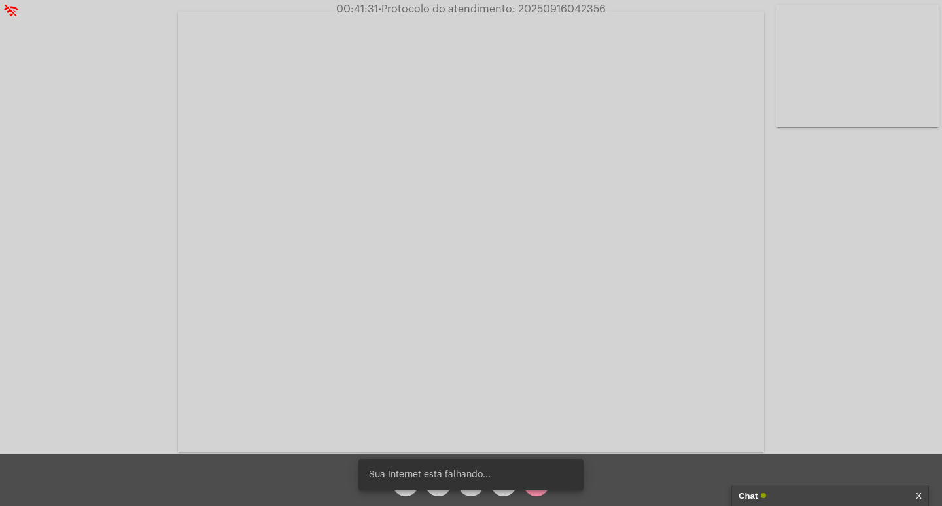
click at [471, 476] on span "Sua Internet está falhando..." at bounding box center [430, 474] width 122 height 13
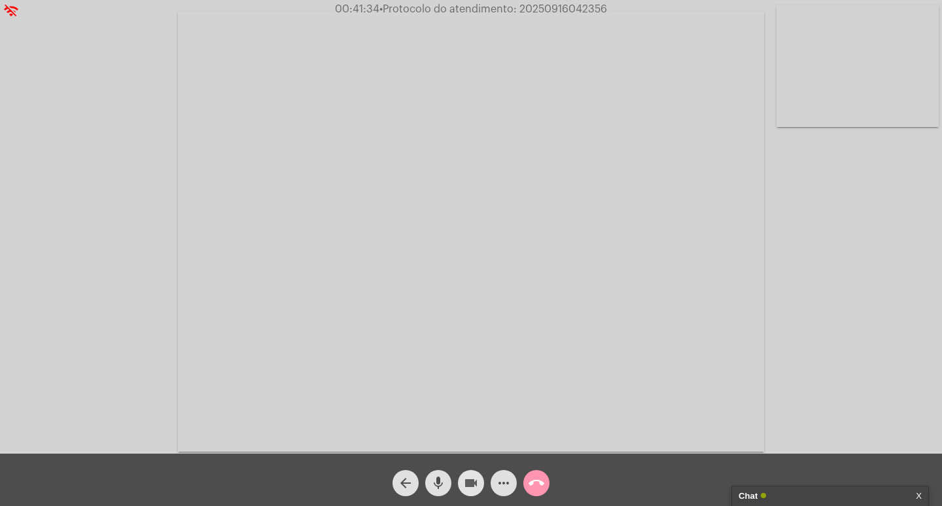
click at [476, 483] on mat-icon "videocam" at bounding box center [471, 483] width 16 height 16
click at [438, 472] on span "mic" at bounding box center [439, 483] width 16 height 26
click at [533, 480] on mat-icon "call_end" at bounding box center [537, 483] width 16 height 16
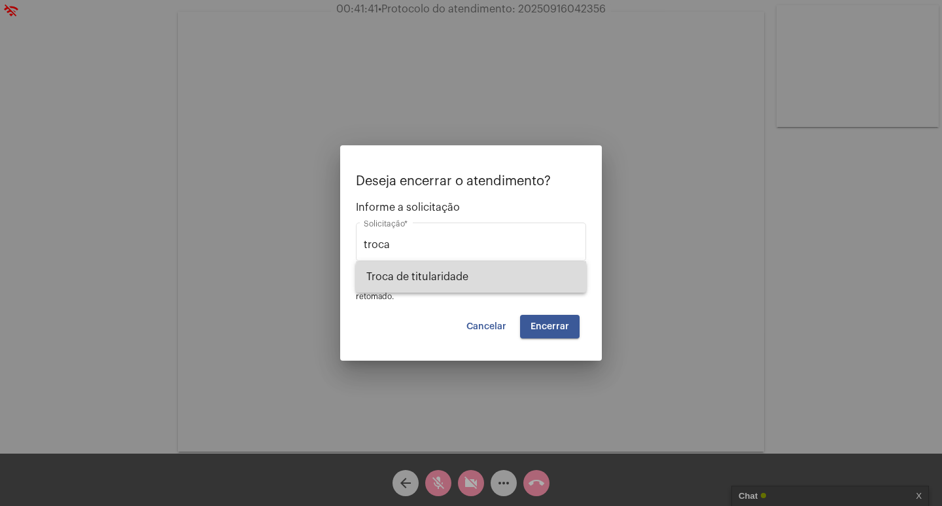
click at [510, 279] on span "Troca de titularidade" at bounding box center [470, 276] width 209 height 31
type input "Troca de titularidade"
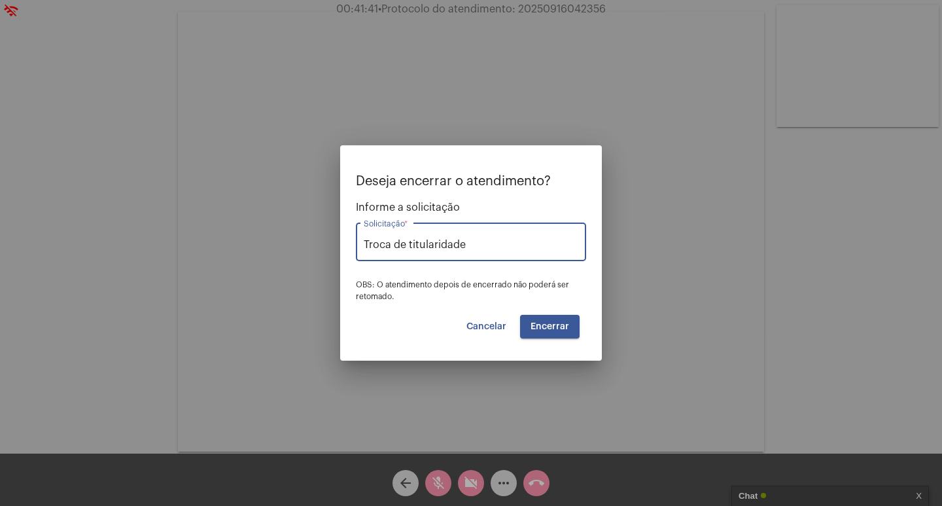
click at [535, 317] on button "Encerrar" at bounding box center [550, 327] width 60 height 24
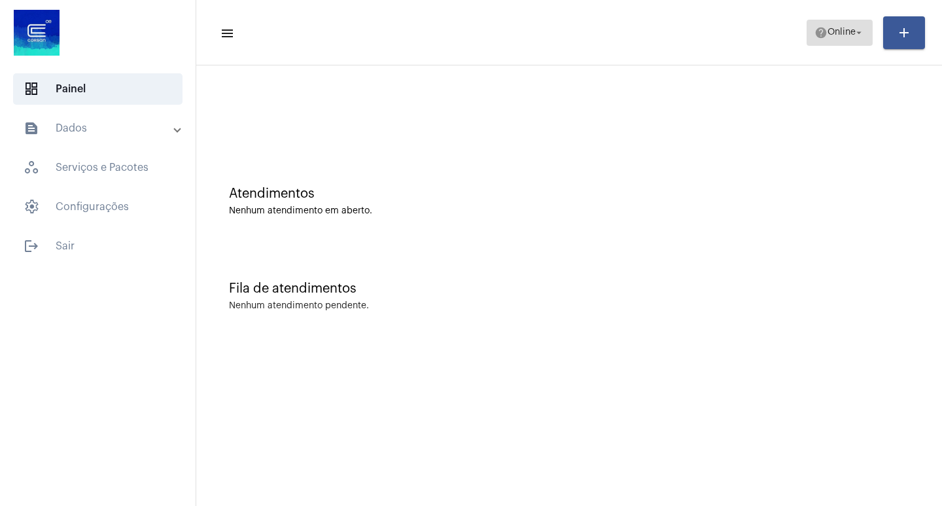
drag, startPoint x: 803, startPoint y: 33, endPoint x: 809, endPoint y: 34, distance: 6.7
click at [809, 34] on button "help Online arrow_drop_down" at bounding box center [840, 33] width 66 height 26
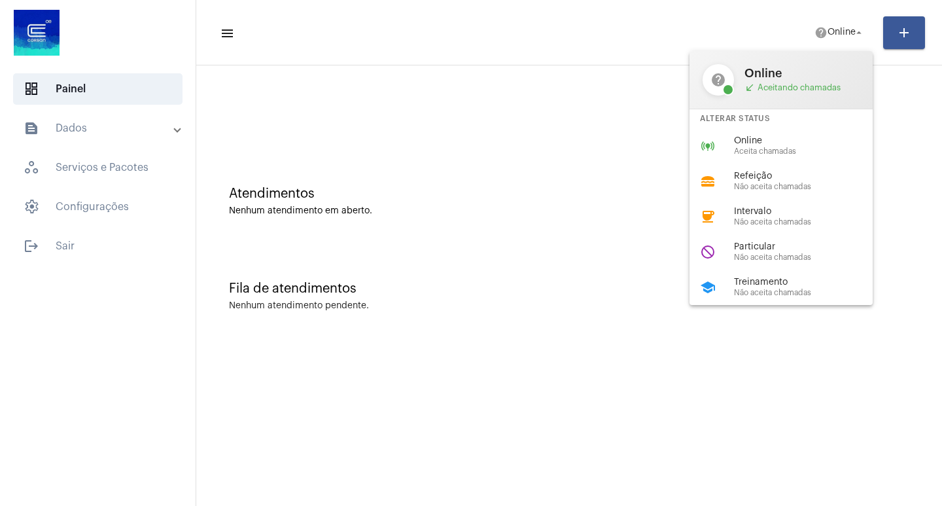
drag, startPoint x: 832, startPoint y: 133, endPoint x: 823, endPoint y: 133, distance: 9.2
click at [831, 133] on div "online_prediction Online Aceita chamadas" at bounding box center [792, 145] width 204 height 35
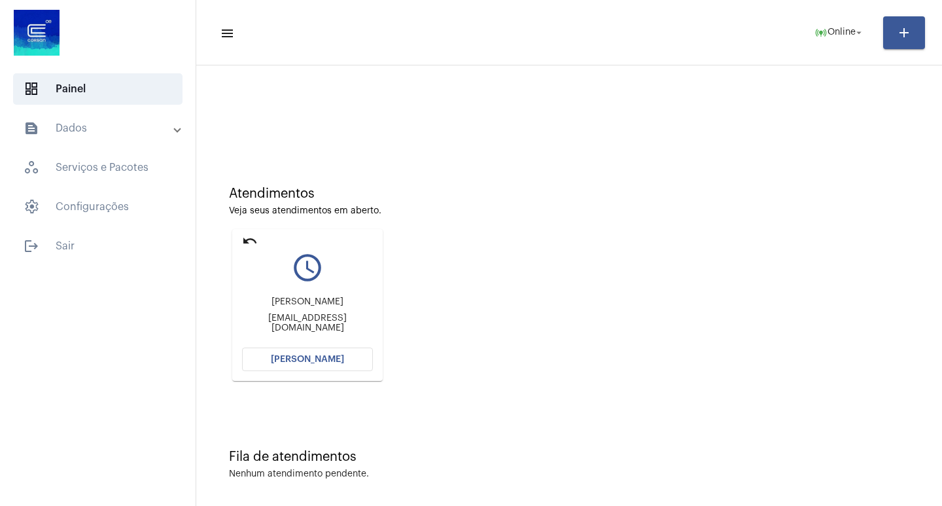
click at [343, 351] on button "[PERSON_NAME]" at bounding box center [307, 359] width 131 height 24
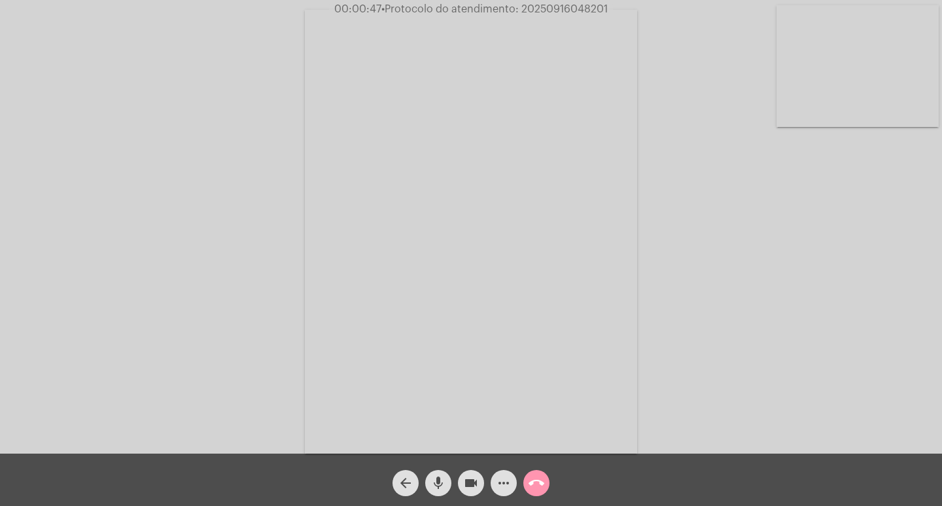
click at [711, 94] on div "Acessando Câmera e Microfone..." at bounding box center [471, 229] width 940 height 453
click at [586, 12] on span "• Protocolo do atendimento: 20250916048201" at bounding box center [495, 9] width 226 height 10
copy span "20250916048201"
click at [809, 347] on div "Acessando Câmera e Microfone..." at bounding box center [471, 229] width 940 height 453
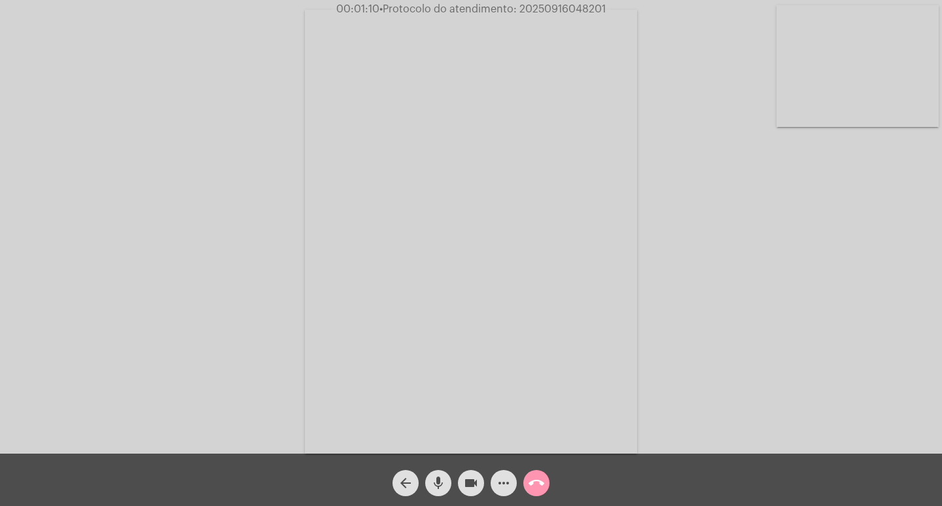
click at [839, 317] on div "Acessando Câmera e Microfone..." at bounding box center [471, 229] width 940 height 453
click at [466, 485] on mat-icon "videocam" at bounding box center [471, 483] width 16 height 16
click at [442, 480] on mat-icon "mic" at bounding box center [439, 483] width 16 height 16
click at [462, 477] on button "videocam_off" at bounding box center [471, 483] width 26 height 26
click at [440, 475] on mat-icon "mic_off" at bounding box center [439, 483] width 16 height 16
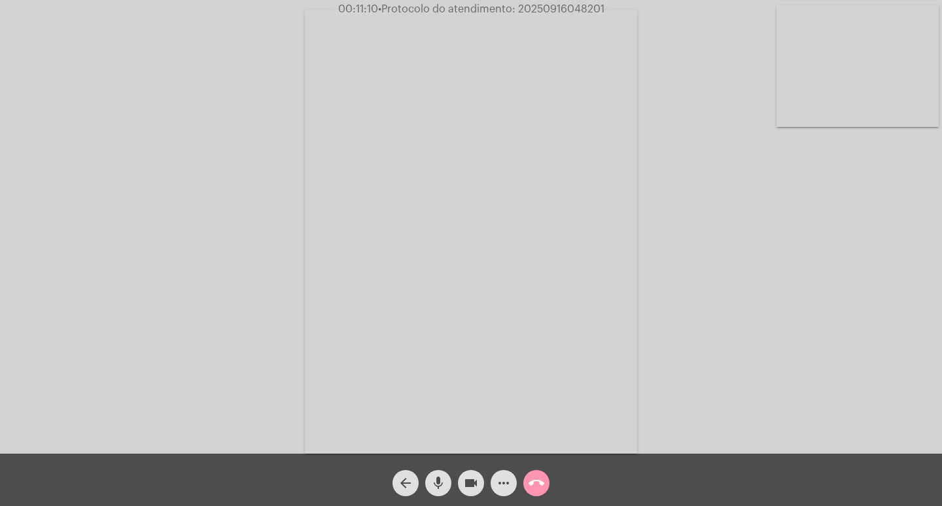
click at [475, 489] on mat-icon "videocam" at bounding box center [471, 483] width 16 height 16
click at [451, 477] on div "mic" at bounding box center [438, 479] width 33 height 33
drag, startPoint x: 476, startPoint y: 473, endPoint x: 448, endPoint y: 483, distance: 29.8
click at [475, 474] on span "videocam_off" at bounding box center [471, 483] width 16 height 26
click at [432, 484] on mat-icon "mic_off" at bounding box center [439, 483] width 16 height 16
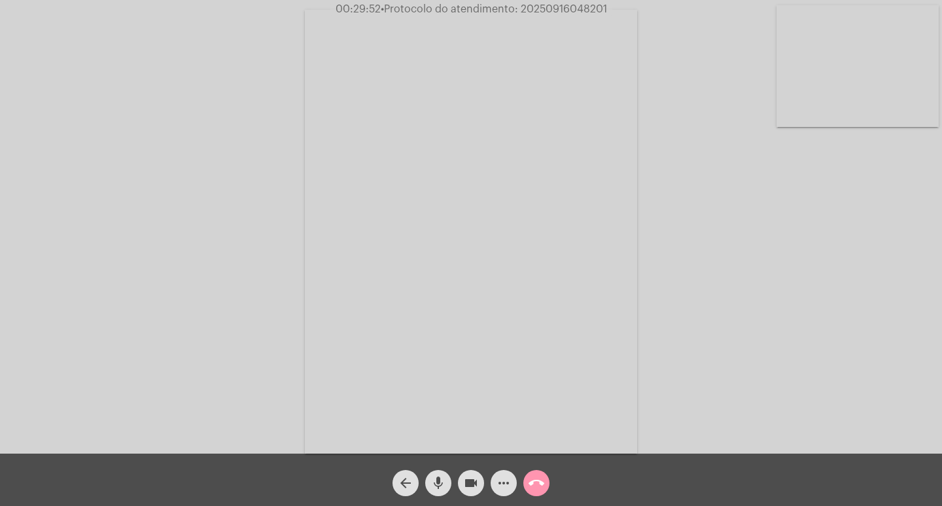
click at [507, 475] on mat-icon "more_horiz" at bounding box center [504, 483] width 16 height 16
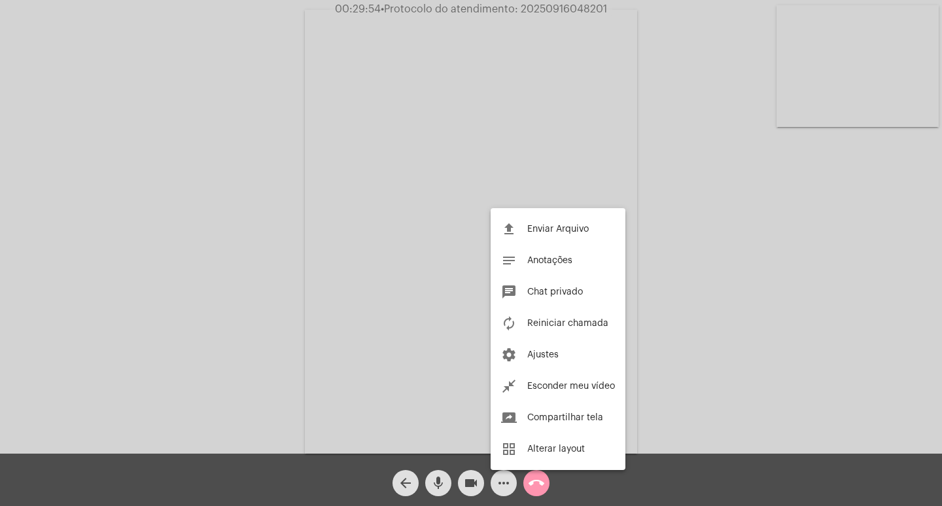
click at [414, 275] on div at bounding box center [471, 253] width 942 height 506
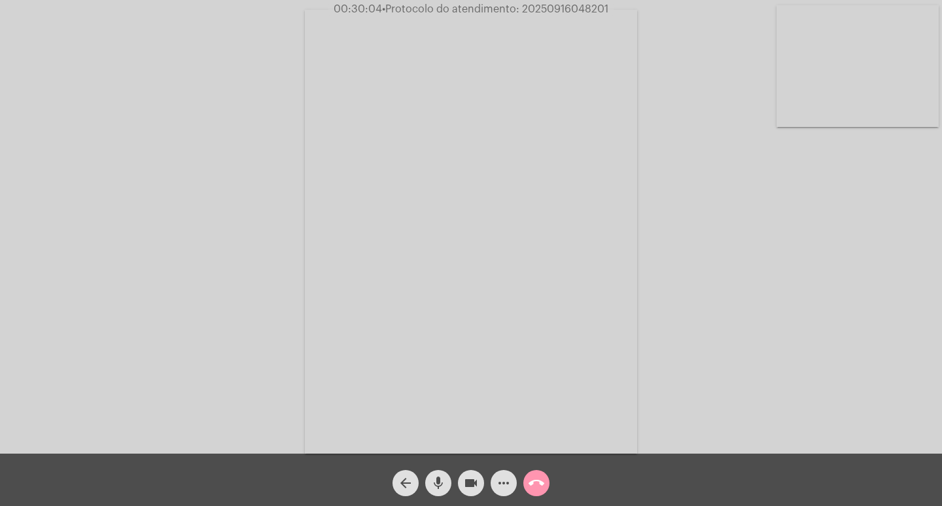
click at [465, 480] on mat-icon "videocam" at bounding box center [471, 483] width 16 height 16
click at [439, 479] on mat-icon "mic" at bounding box center [439, 483] width 16 height 16
click at [474, 484] on mat-icon "videocam_off" at bounding box center [471, 483] width 16 height 16
click at [434, 473] on span "mic_off" at bounding box center [439, 483] width 16 height 26
click at [583, 11] on span "• Protocolo do atendimento: 20250916048201" at bounding box center [495, 9] width 226 height 10
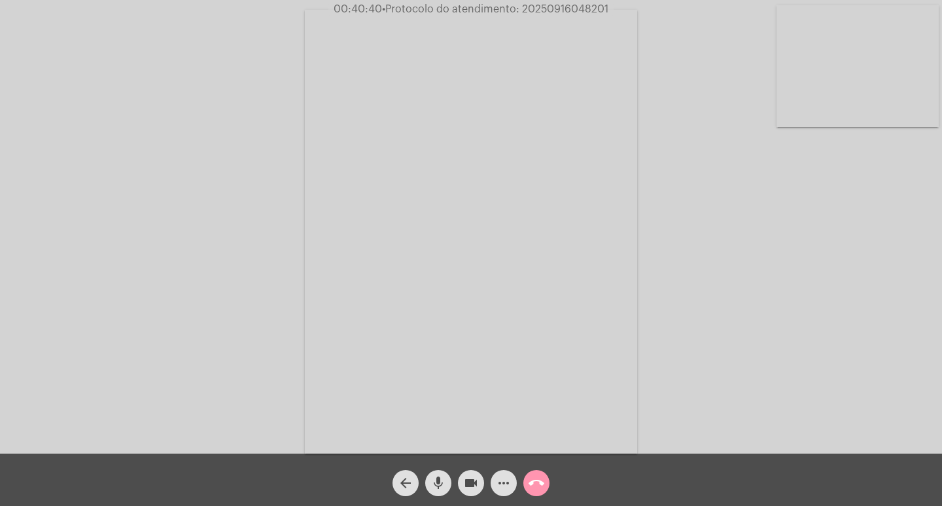
click at [583, 11] on span "• Protocolo do atendimento: 20250916048201" at bounding box center [495, 9] width 226 height 10
copy span "20250916048201"
click at [498, 473] on span "more_horiz" at bounding box center [504, 483] width 16 height 26
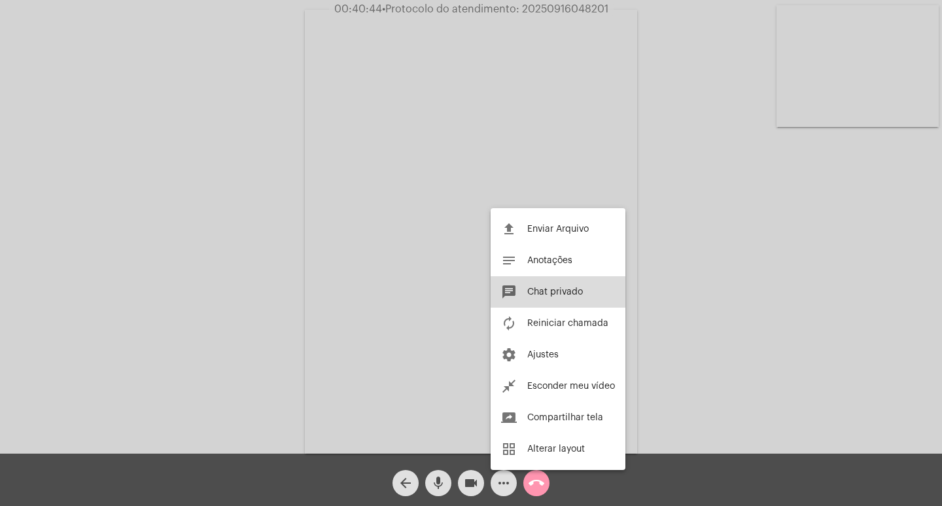
click at [559, 283] on button "chat Chat privado" at bounding box center [558, 291] width 135 height 31
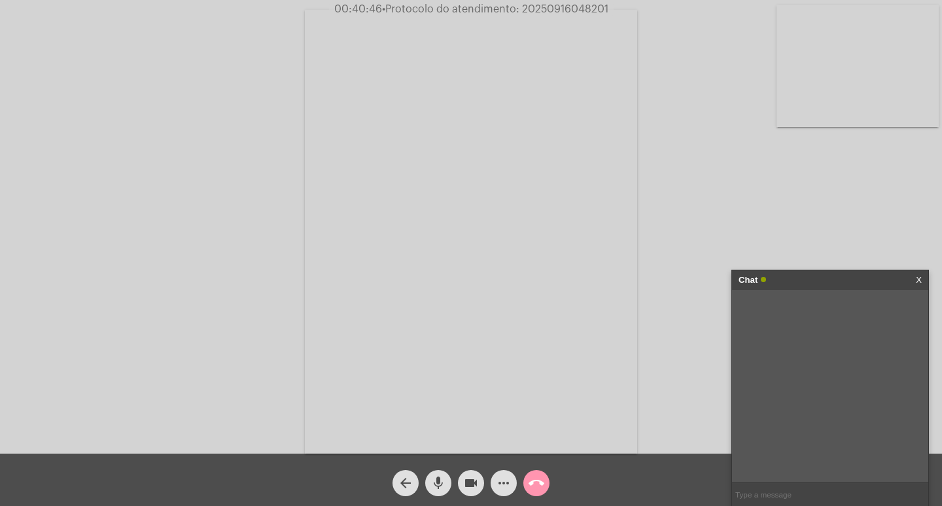
click at [816, 484] on input "text" at bounding box center [830, 494] width 196 height 23
paste input "20250916048201"
type input "20250916048201"
click at [817, 279] on div "Chat" at bounding box center [817, 280] width 156 height 20
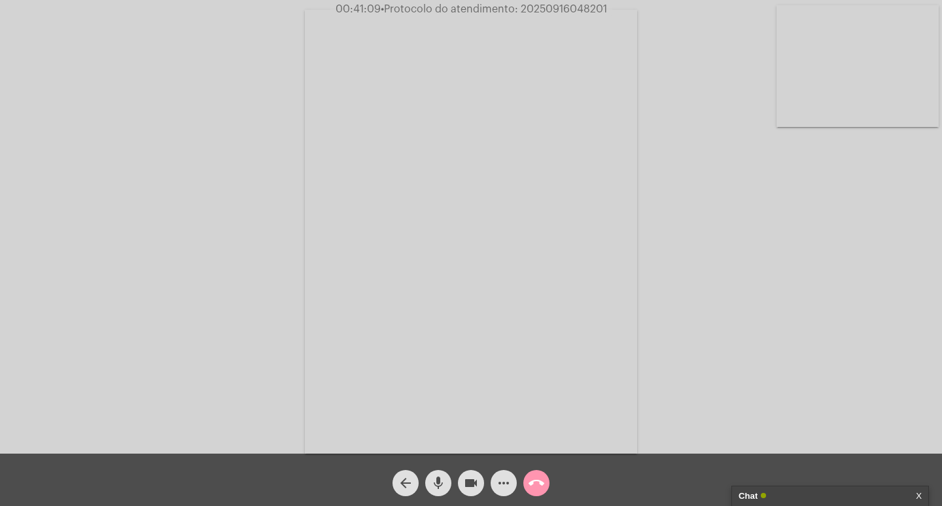
click at [466, 478] on mat-icon "videocam" at bounding box center [471, 483] width 16 height 16
click at [439, 485] on mat-icon "mic" at bounding box center [439, 483] width 16 height 16
click at [544, 483] on mat-icon "call_end" at bounding box center [537, 483] width 16 height 16
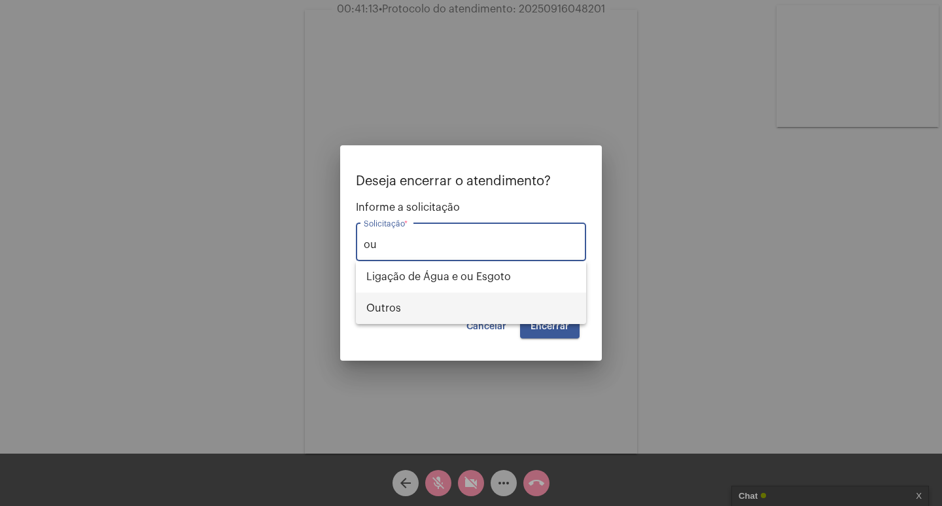
click at [475, 312] on span "Outros" at bounding box center [470, 307] width 209 height 31
type input "Outros"
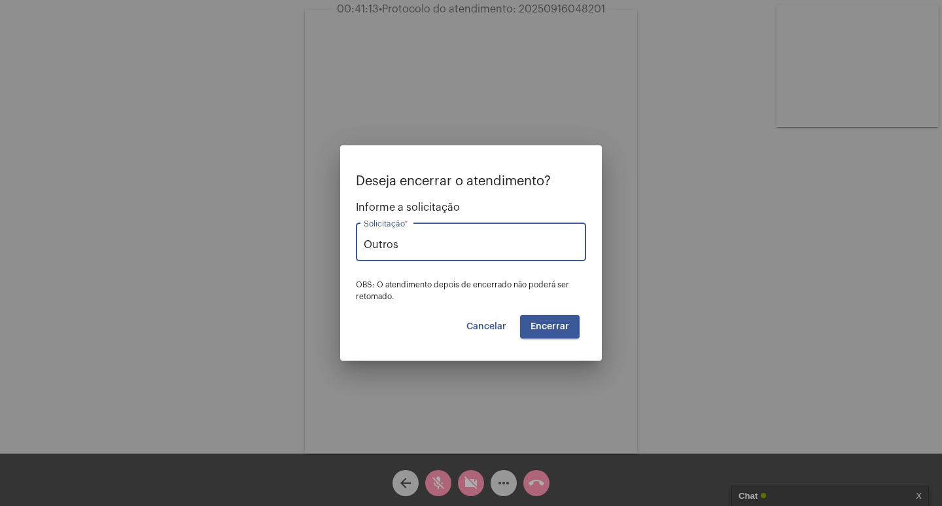
click at [543, 325] on span "Encerrar" at bounding box center [550, 326] width 39 height 9
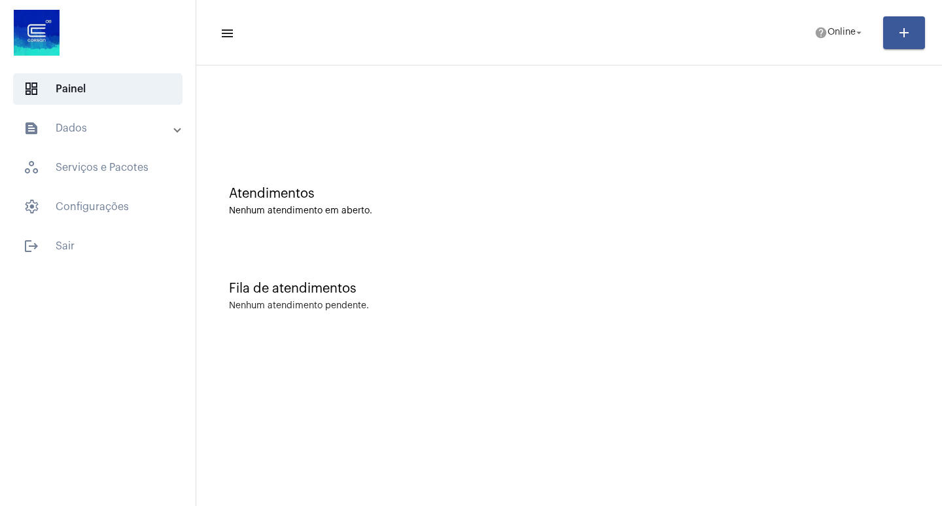
drag, startPoint x: 824, startPoint y: 18, endPoint x: 827, endPoint y: 76, distance: 57.7
click at [826, 18] on mat-toolbar-row "menu help Online arrow_drop_down add" at bounding box center [569, 33] width 746 height 42
click at [828, 30] on span "Online" at bounding box center [842, 32] width 28 height 9
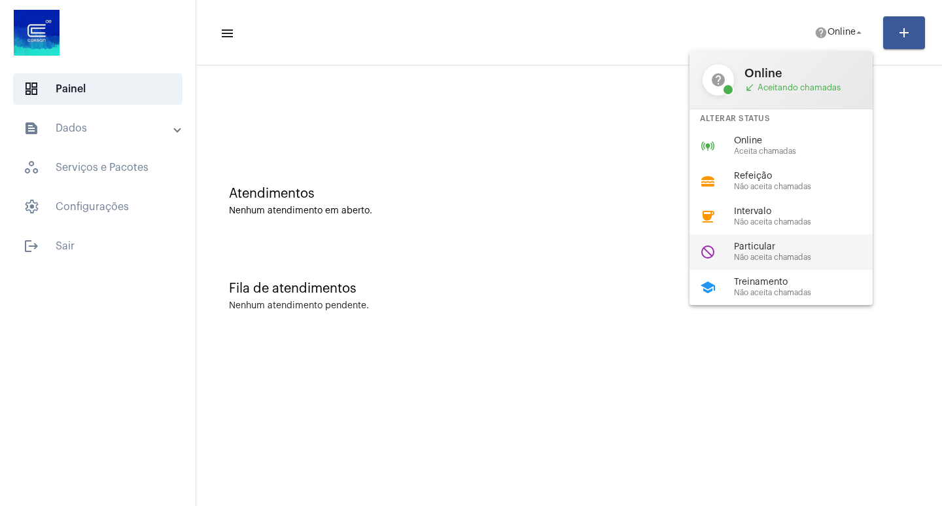
click at [778, 242] on span "Particular" at bounding box center [808, 247] width 149 height 10
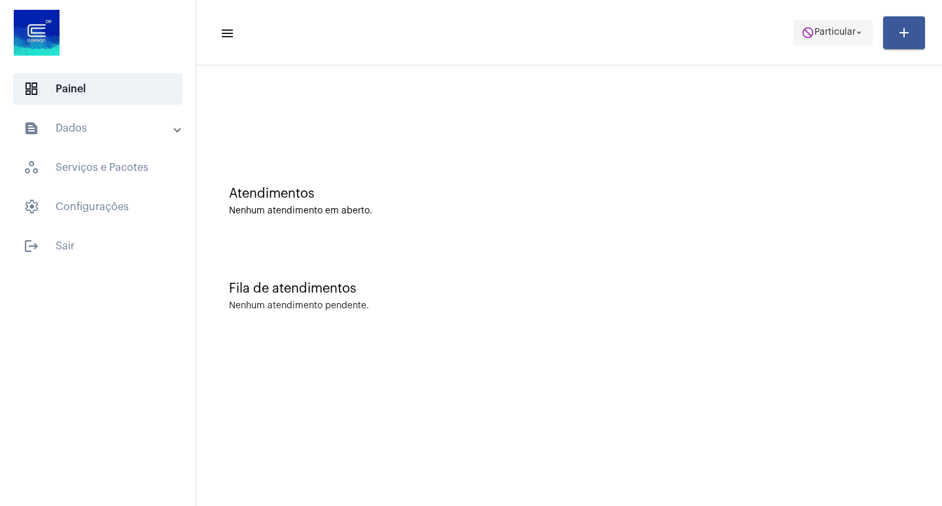
click at [815, 24] on span "do_not_disturb Particular arrow_drop_down" at bounding box center [833, 32] width 63 height 24
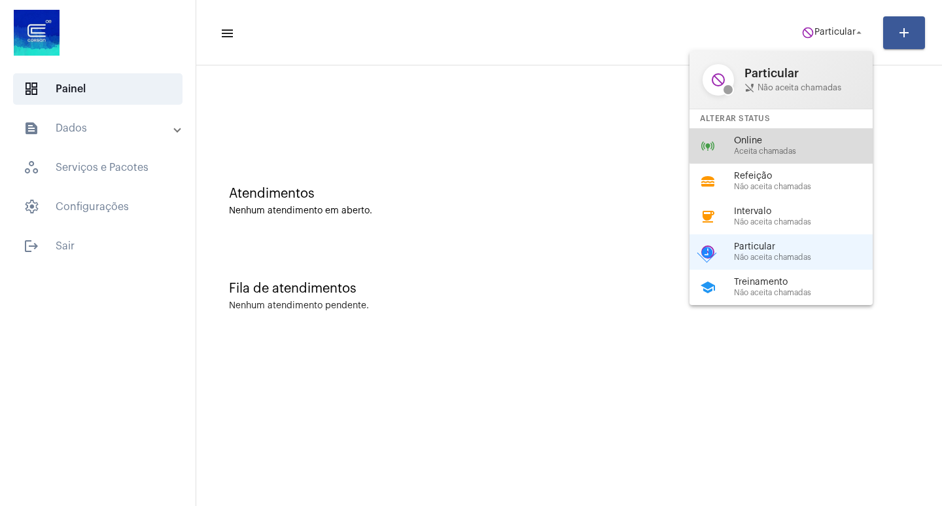
click at [796, 136] on span "Online" at bounding box center [808, 141] width 149 height 10
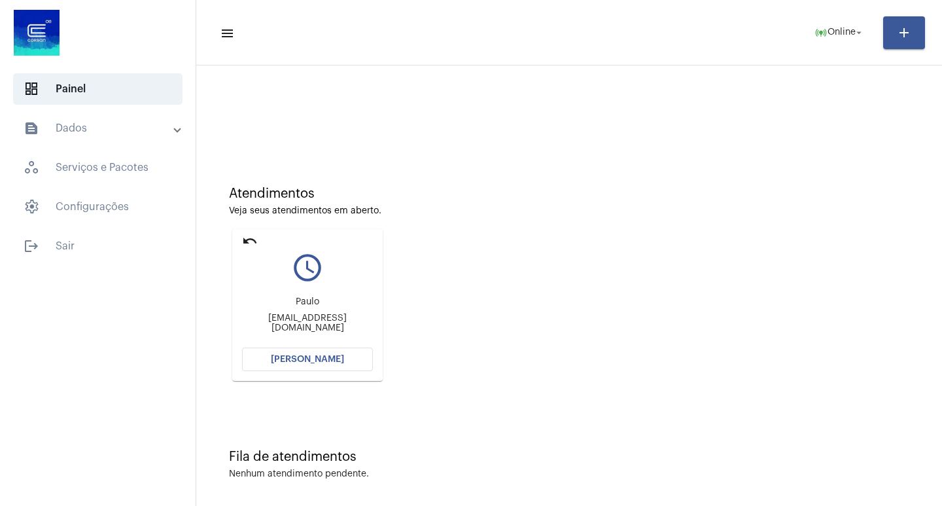
click at [353, 360] on button "[PERSON_NAME]" at bounding box center [307, 359] width 131 height 24
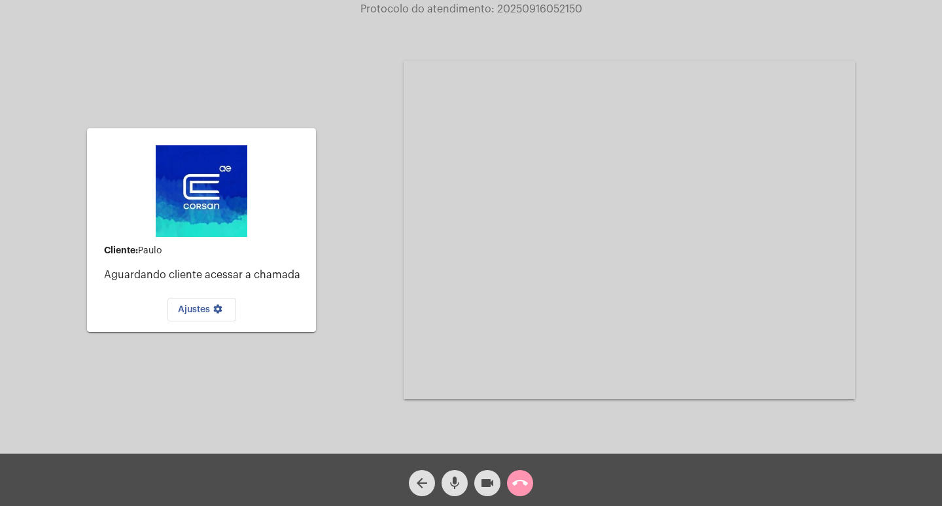
click at [523, 469] on div "call_end" at bounding box center [520, 479] width 33 height 33
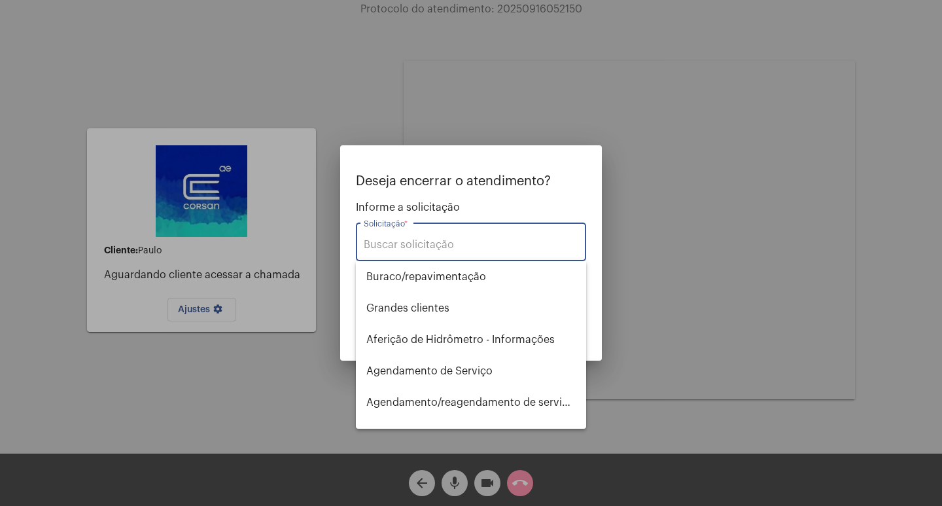
click at [420, 253] on div "Solicitação *" at bounding box center [471, 240] width 215 height 41
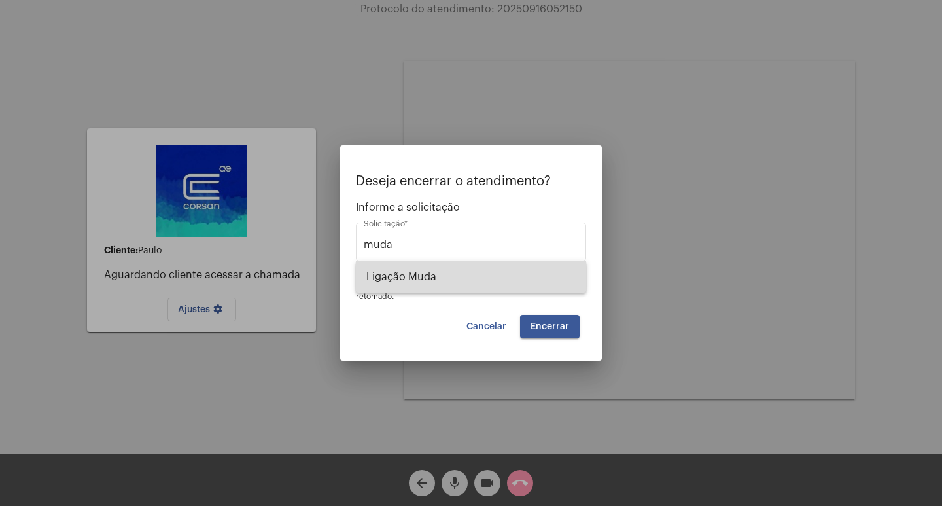
click at [476, 277] on span "Ligação Muda" at bounding box center [470, 276] width 209 height 31
type input "Ligação Muda"
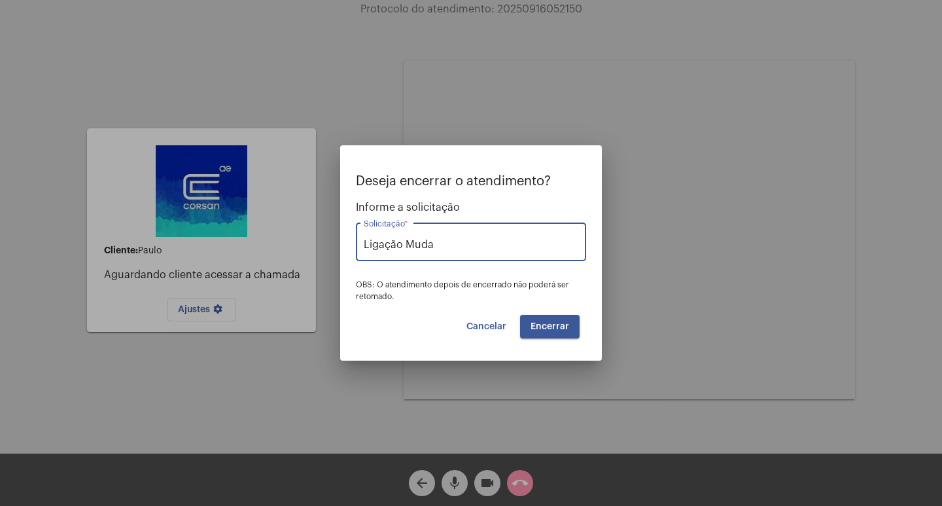
click at [549, 330] on span "Encerrar" at bounding box center [550, 326] width 39 height 9
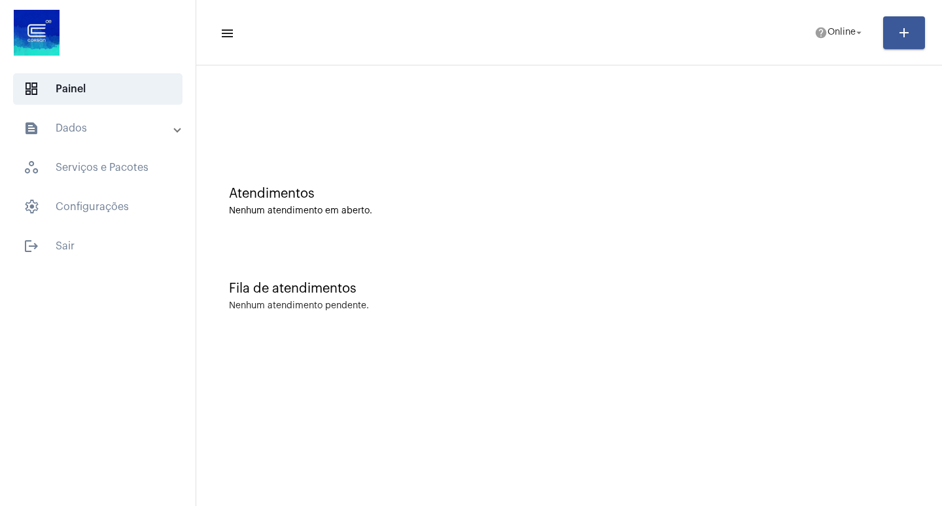
click at [387, 92] on div at bounding box center [569, 109] width 733 height 75
click at [90, 244] on span "logout Sair" at bounding box center [97, 245] width 169 height 31
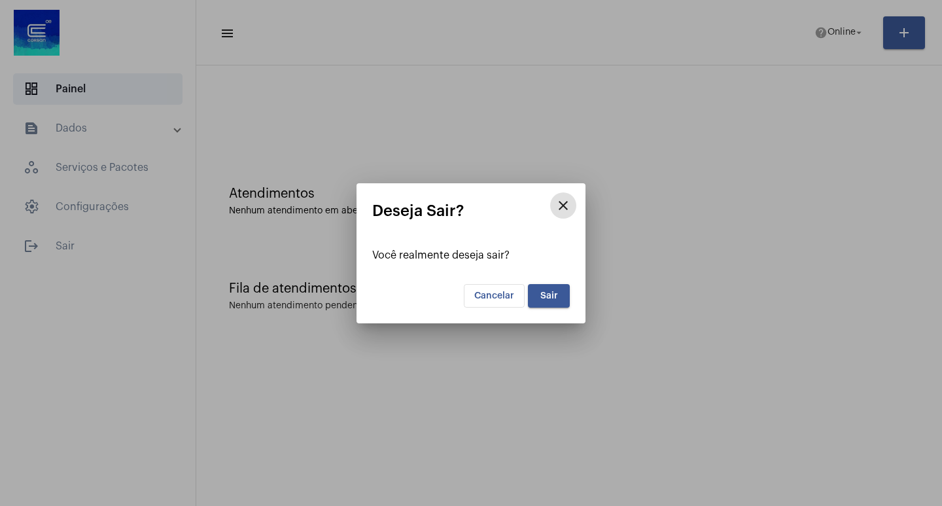
click at [557, 302] on button "Sair" at bounding box center [549, 296] width 42 height 24
